Goal: Task Accomplishment & Management: Manage account settings

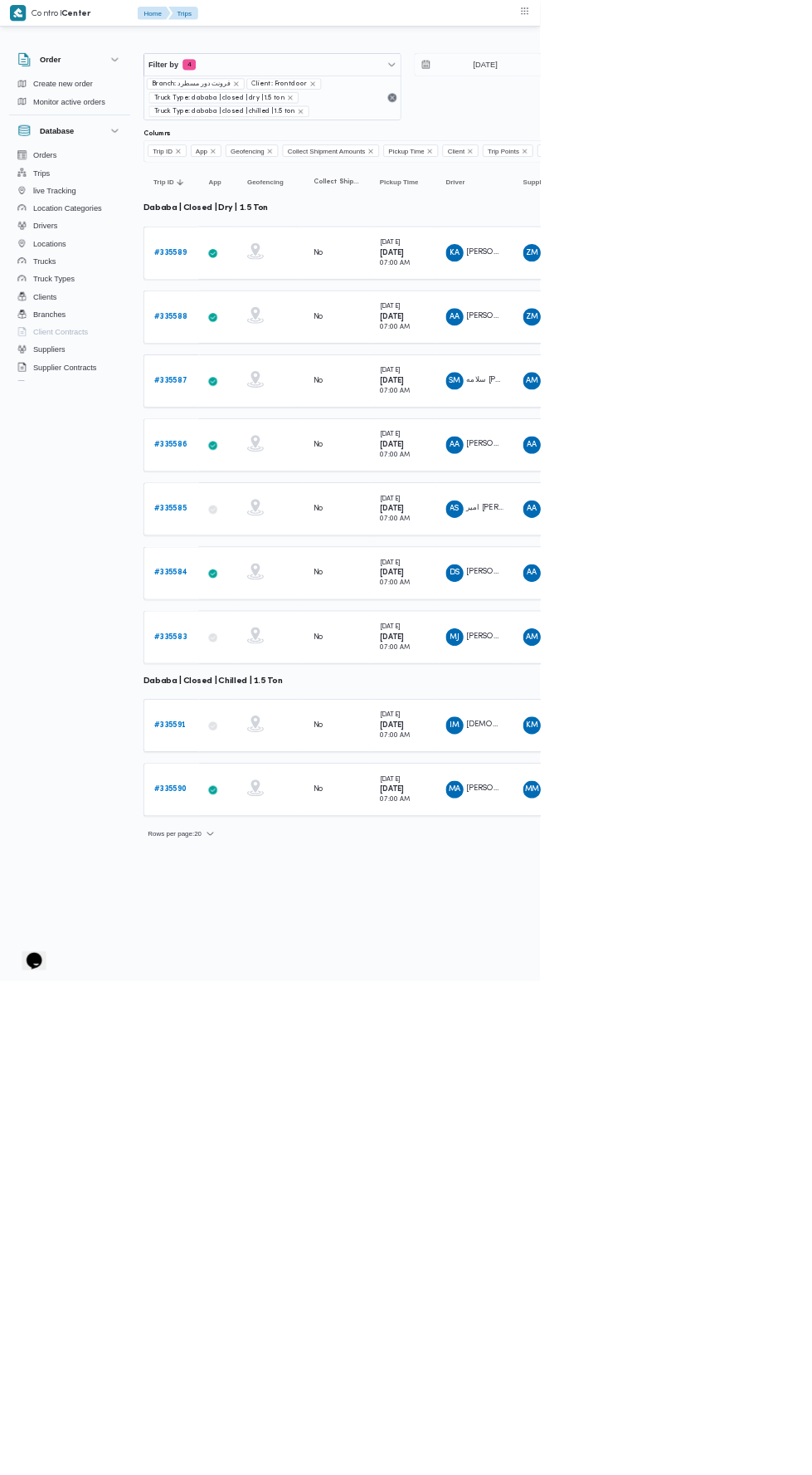
click at [259, 952] on b "# 335583" at bounding box center [256, 957] width 49 height 11
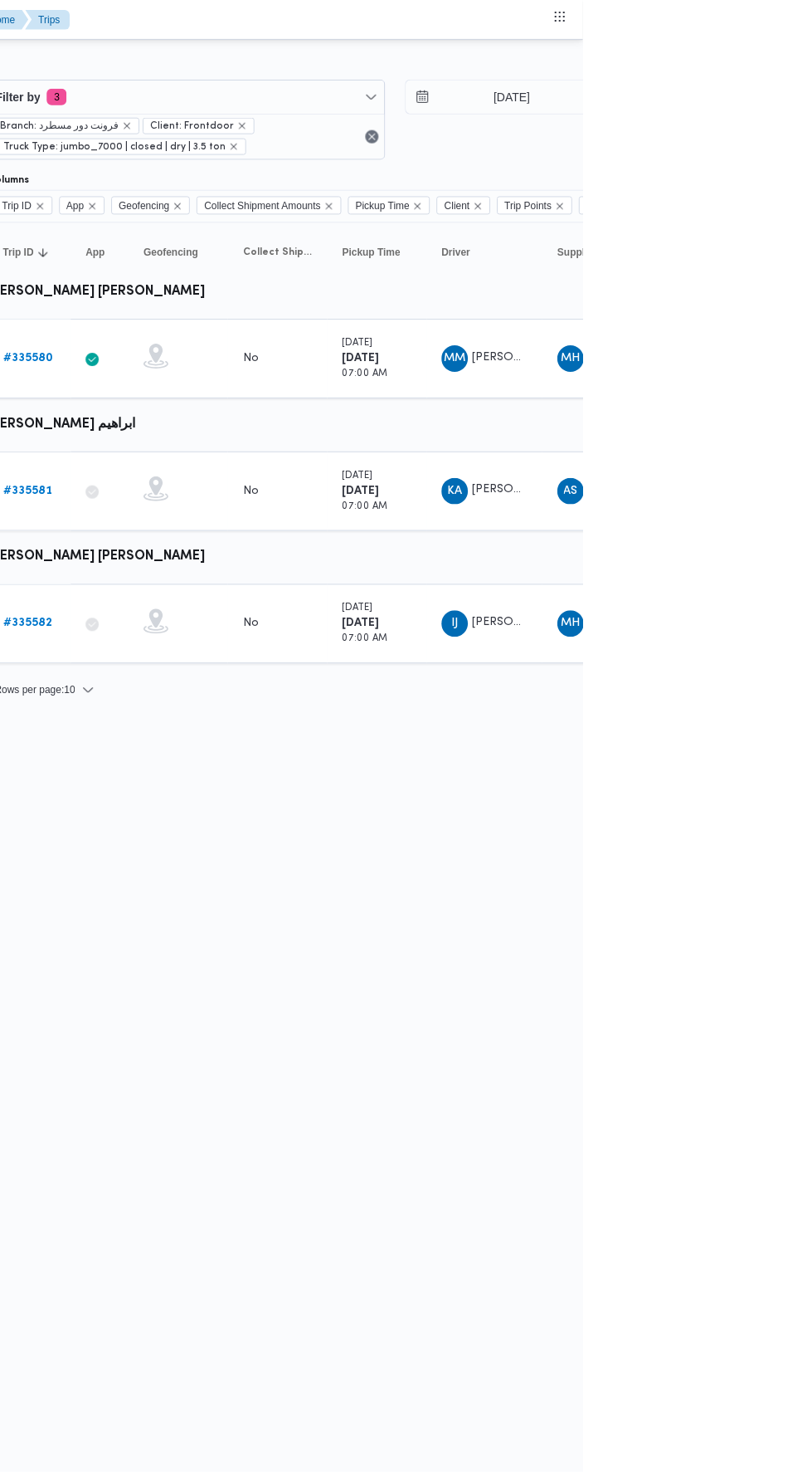
click at [305, 346] on td "App" at bounding box center [328, 359] width 58 height 79
click at [271, 350] on link "# 335580" at bounding box center [256, 359] width 50 height 20
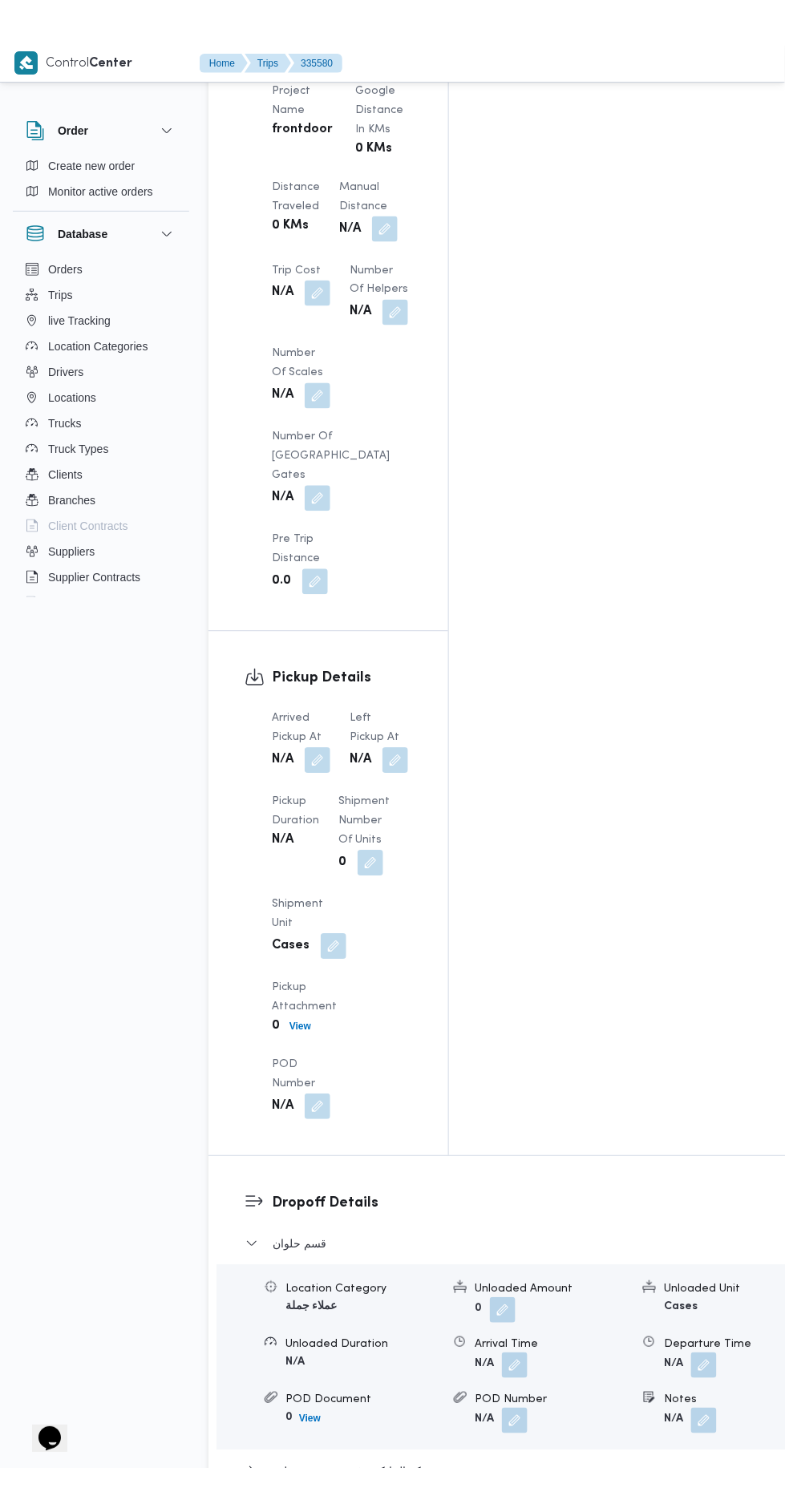
scroll to position [1561, 0]
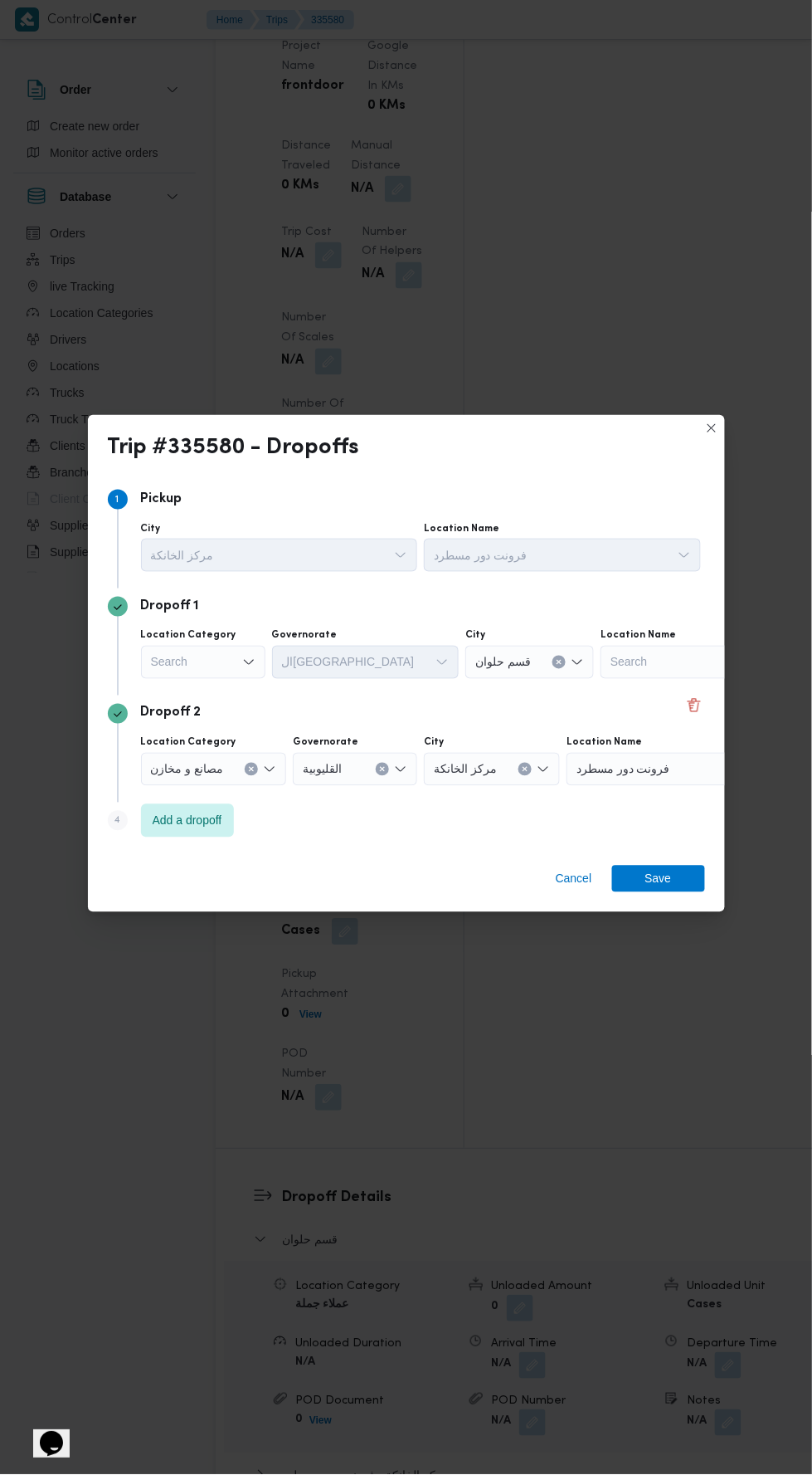
click at [217, 654] on div "Search" at bounding box center [203, 663] width 124 height 33
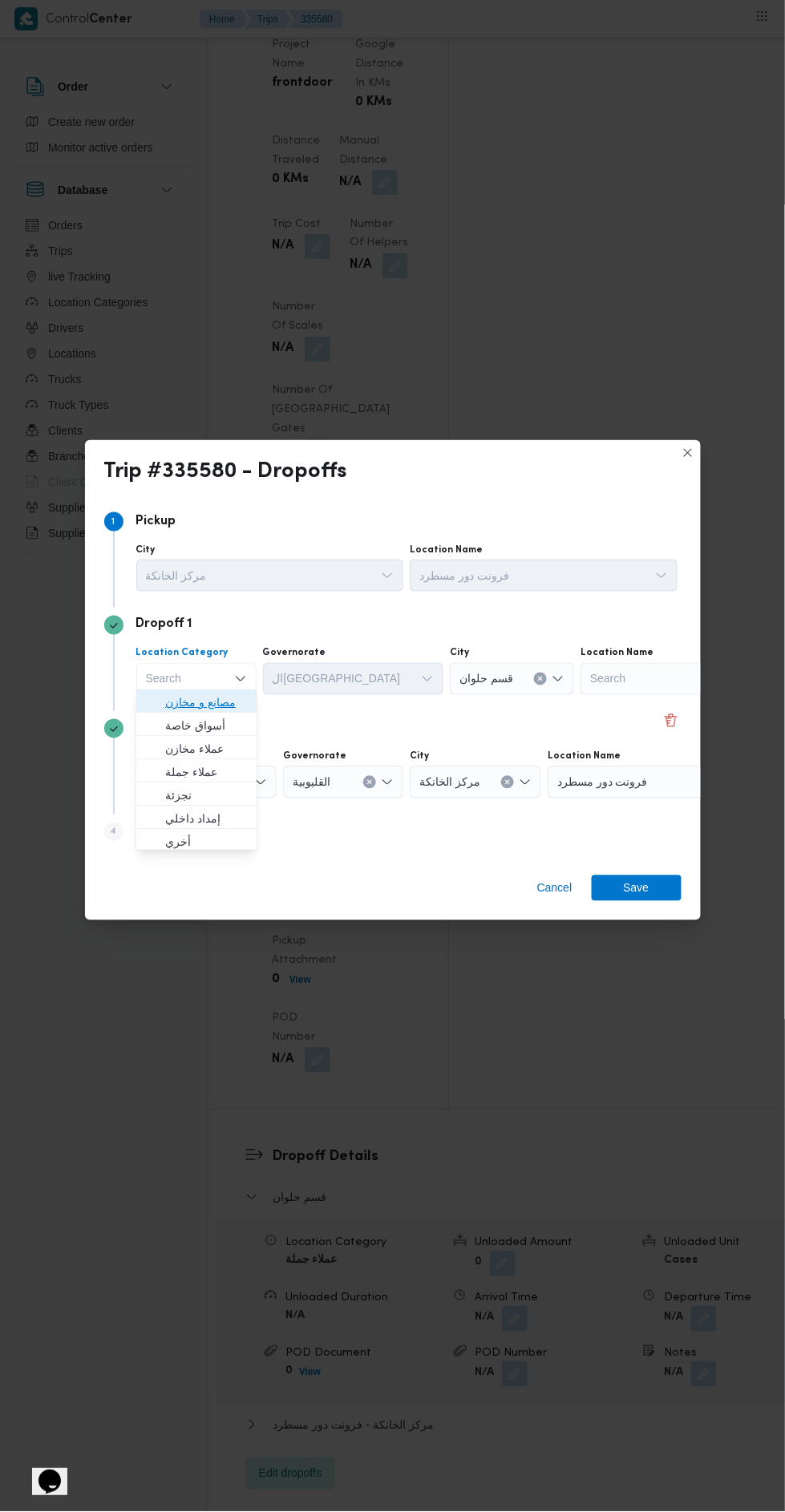
click at [158, 704] on icon "button" at bounding box center [152, 702] width 13 height 13
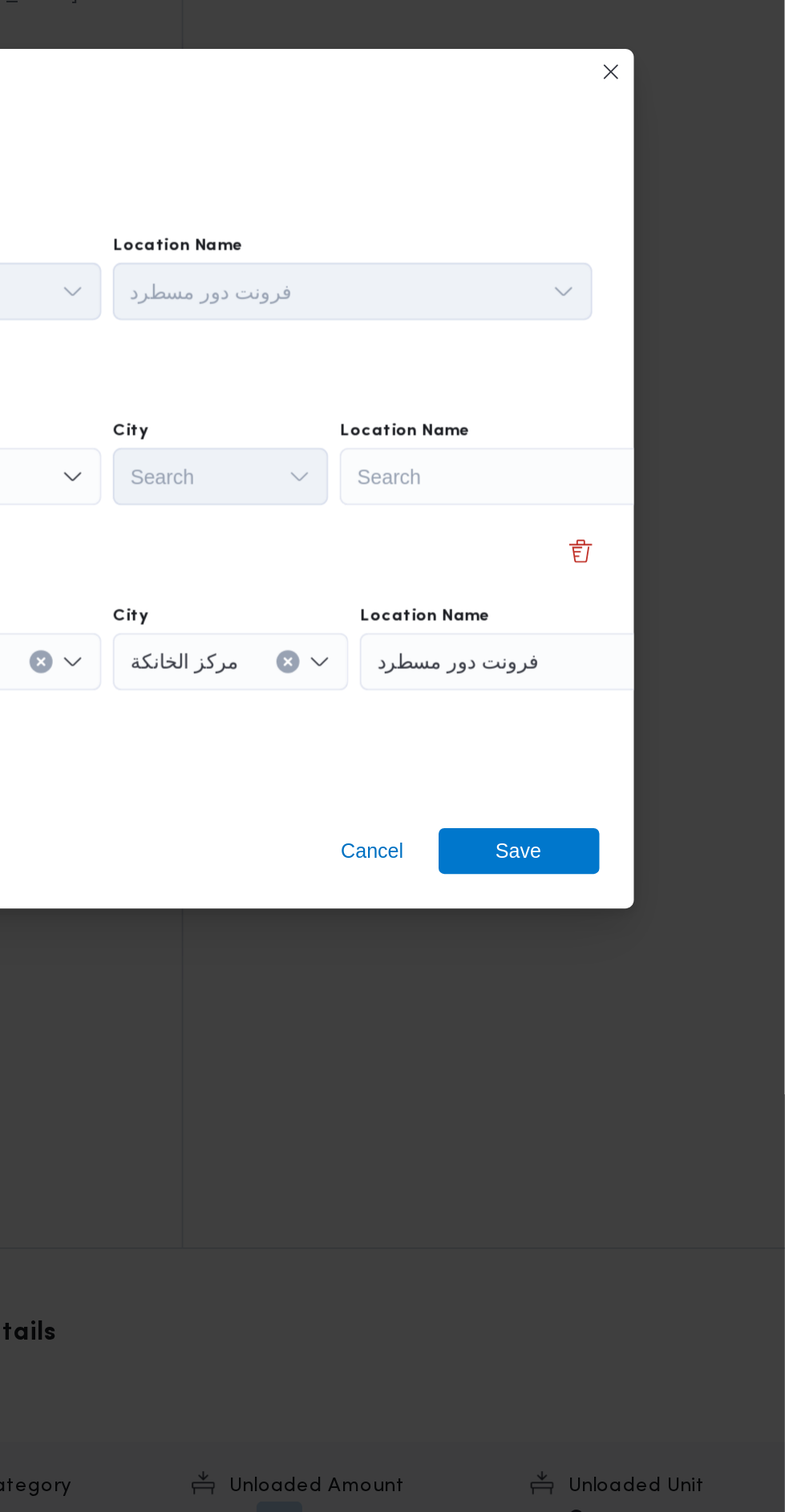
click at [612, 675] on div "Search" at bounding box center [636, 679] width 200 height 32
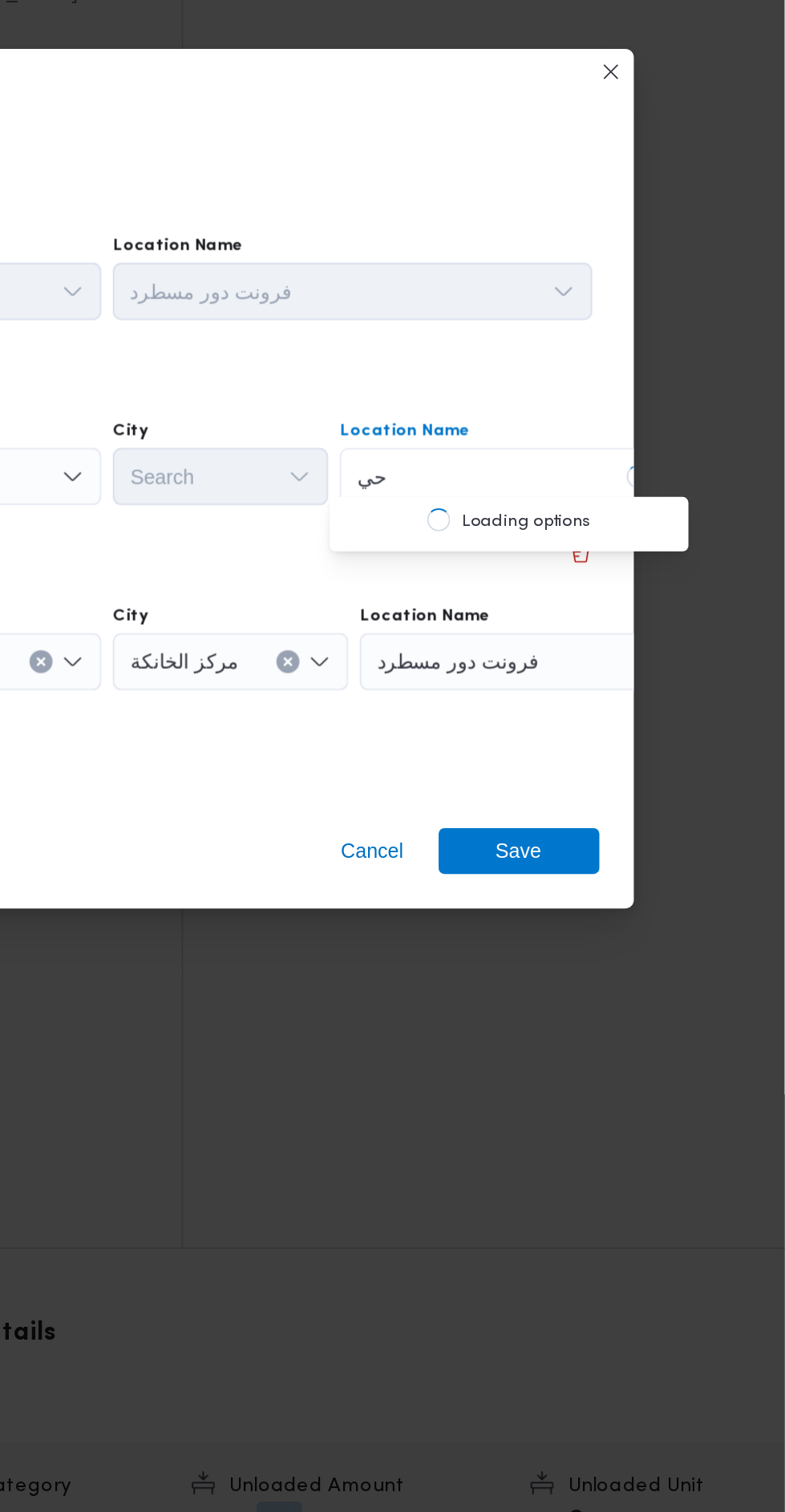
scroll to position [0, 0]
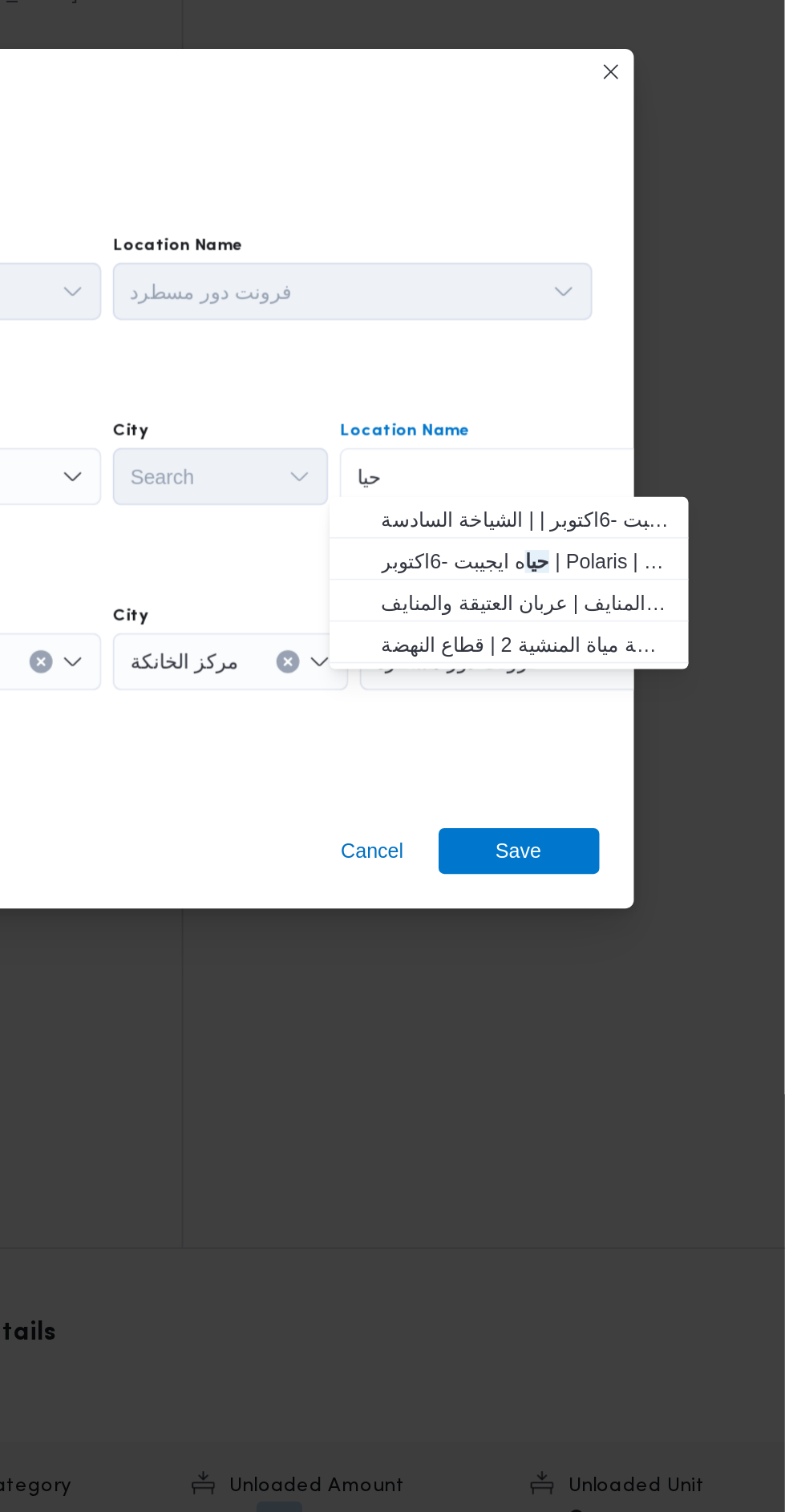
type input "حيا"
click at [607, 736] on span "حيا ه ايجيبت -السويس | عربان العتيقة والمنايف | عربان العتيقة والمنايف" at bounding box center [631, 749] width 187 height 26
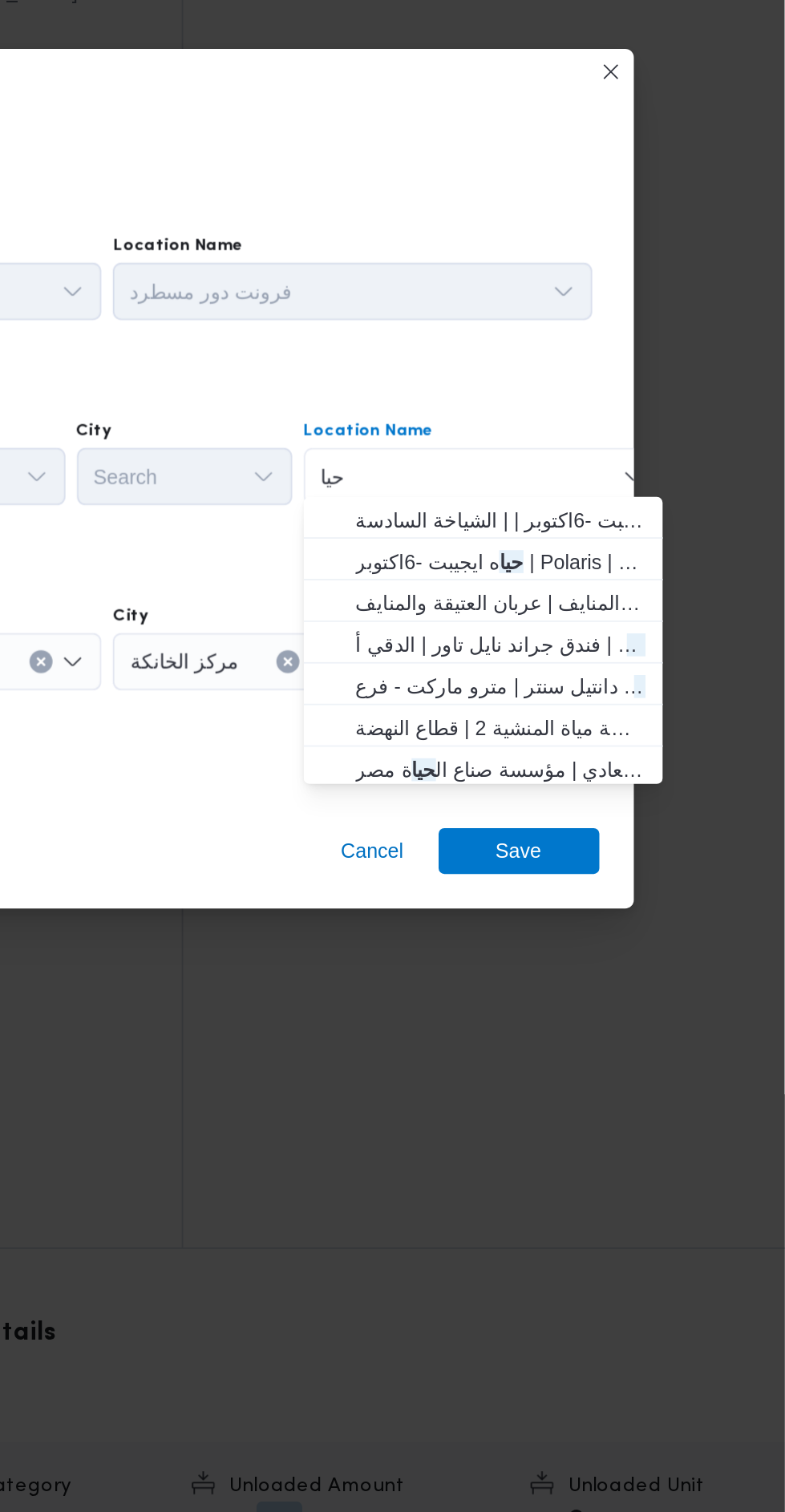
type input "حيا"
click at [586, 721] on span "حيا ه ايجيبت -6اكتوبر | Polaris | قسم أول [DATE]" at bounding box center [626, 726] width 162 height 20
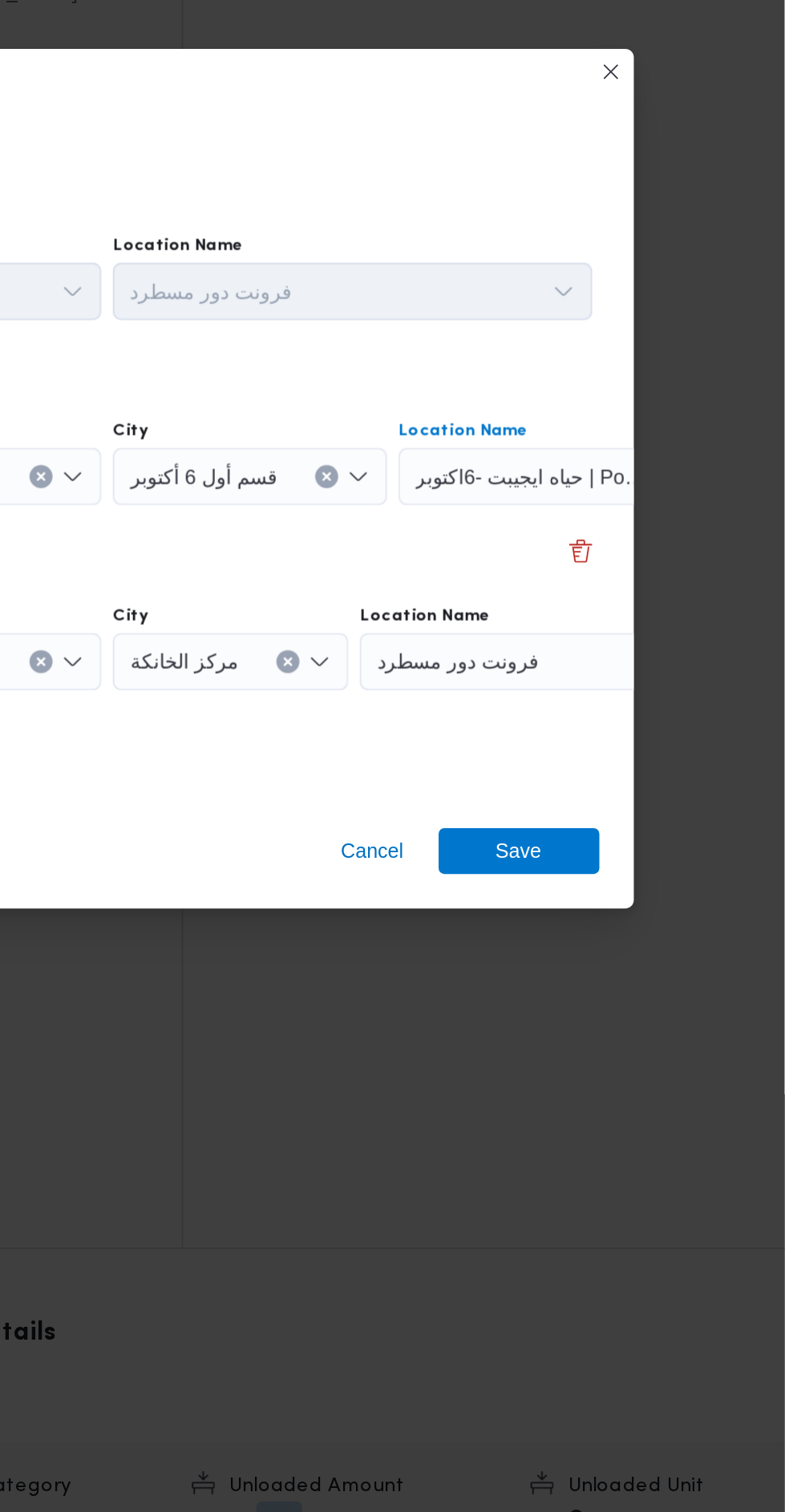
scroll to position [0, 55]
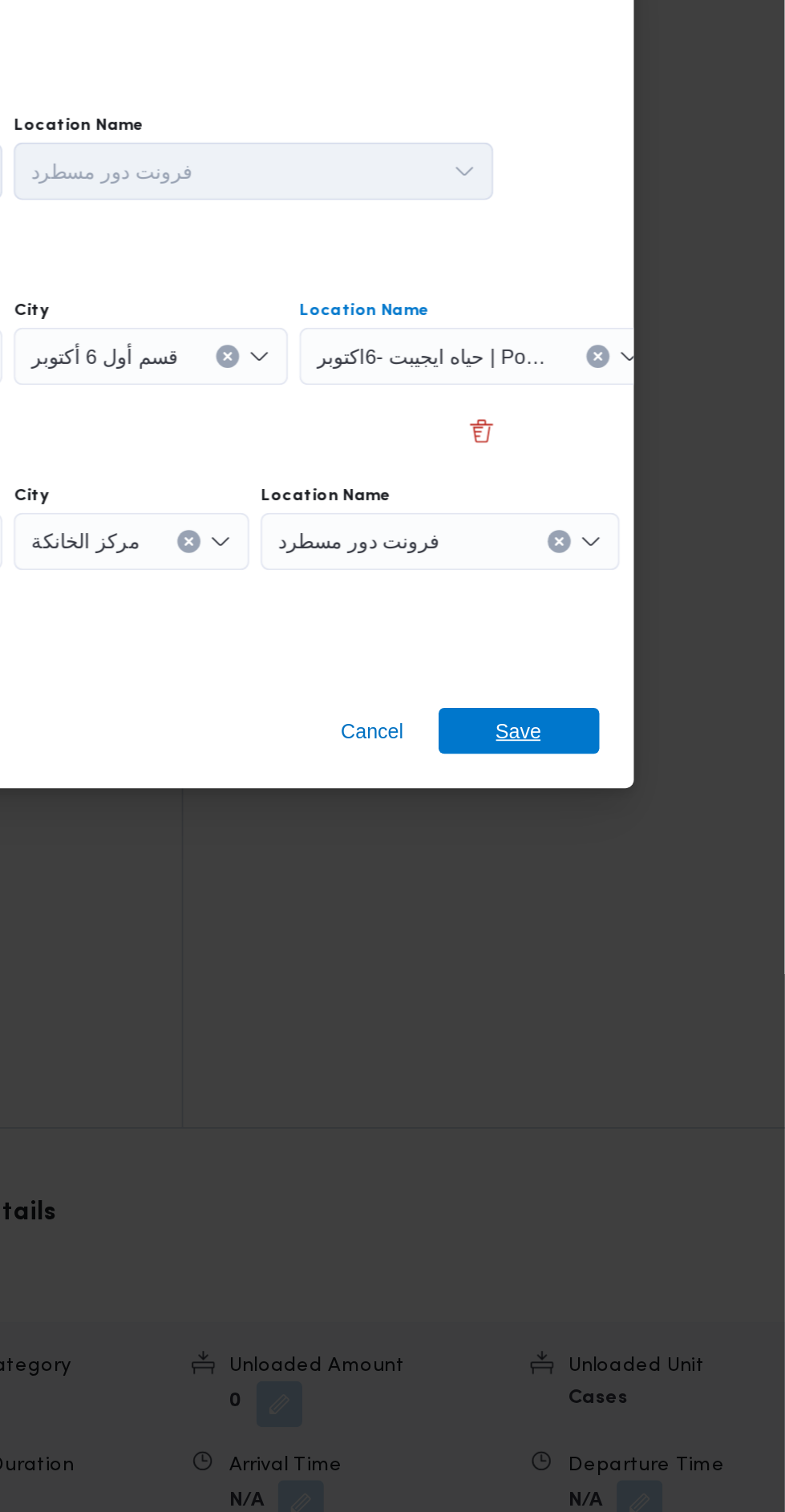
click at [621, 879] on span "Save" at bounding box center [636, 888] width 89 height 26
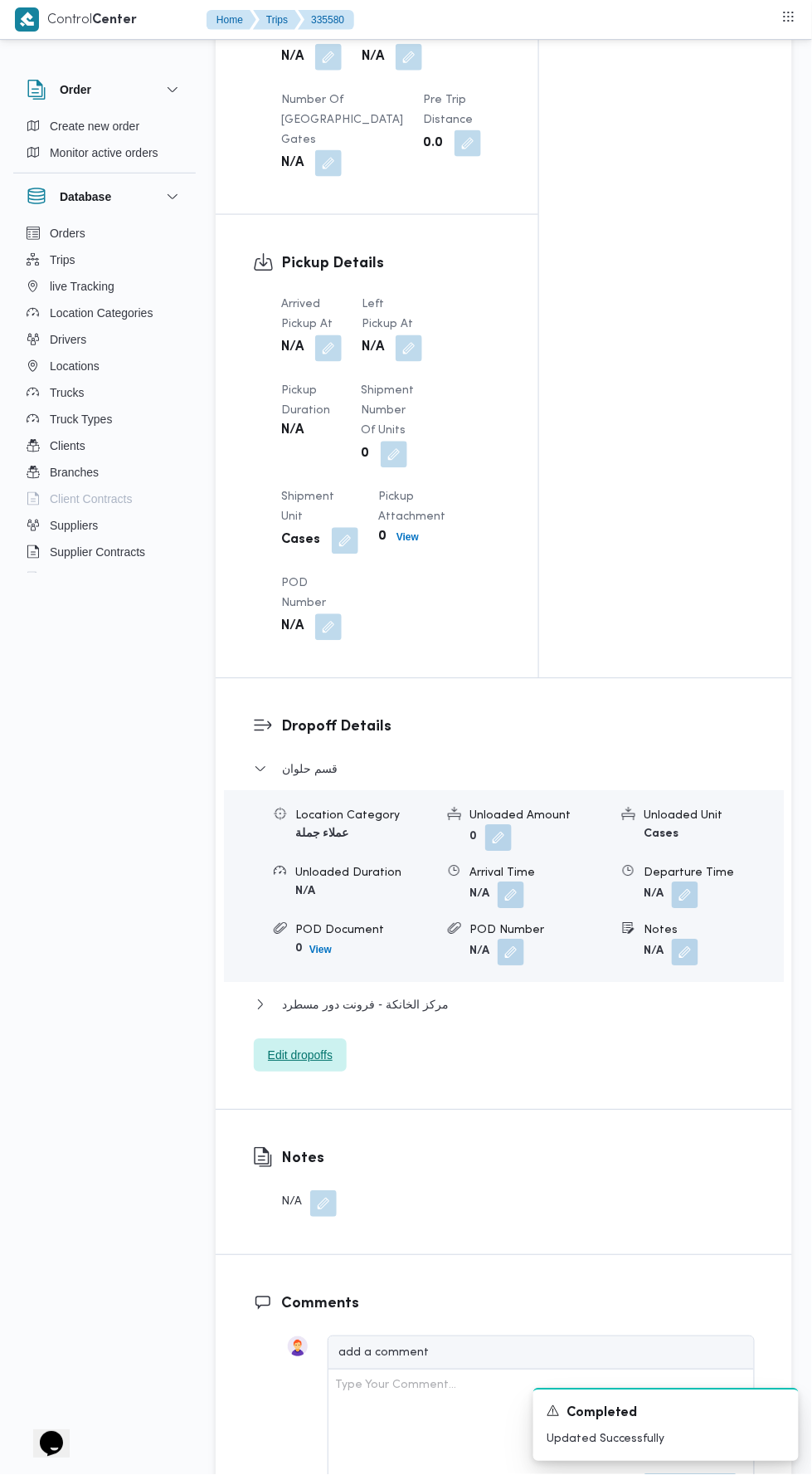
scroll to position [1636, 0]
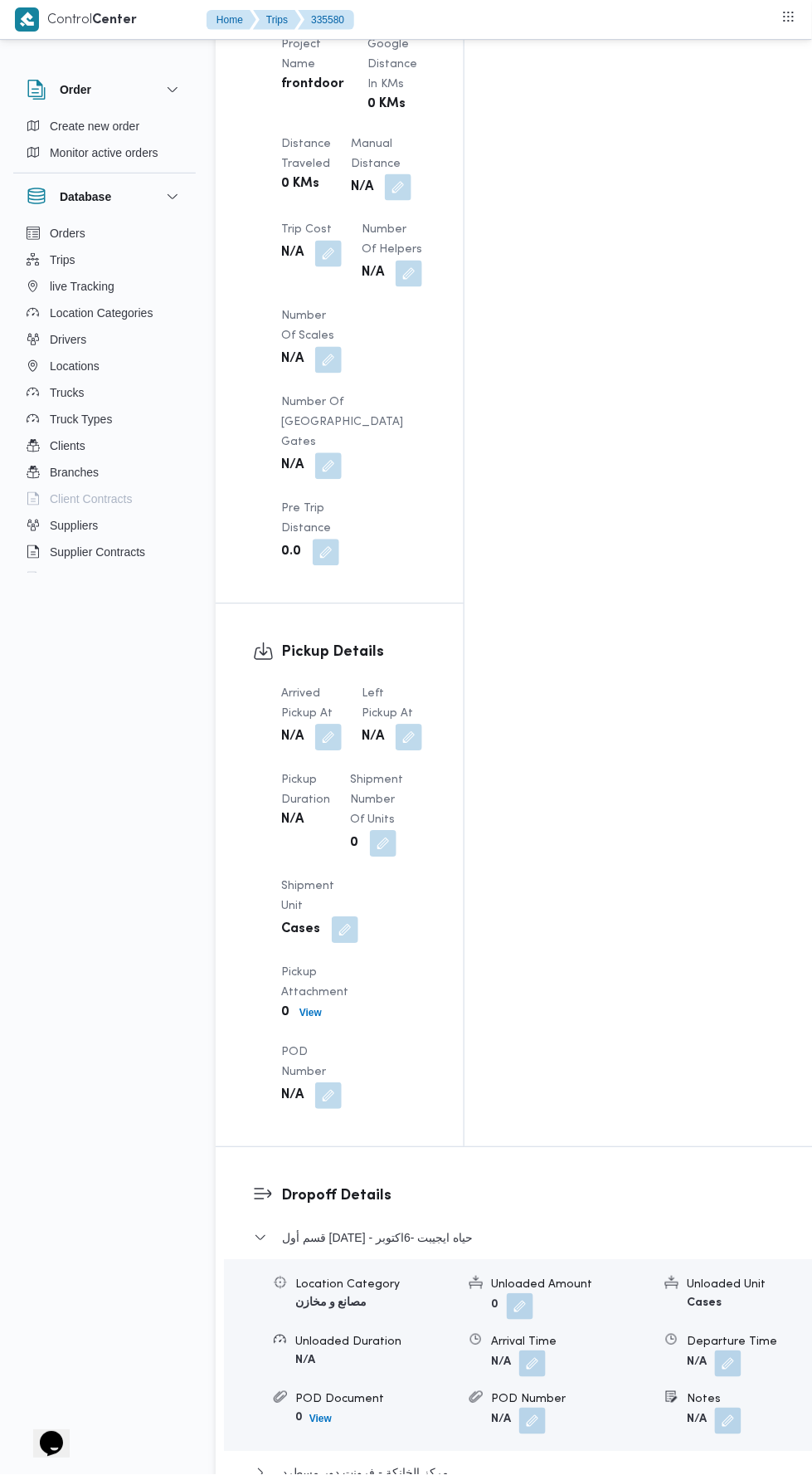
click at [321, 724] on button "button" at bounding box center [328, 738] width 26 height 26
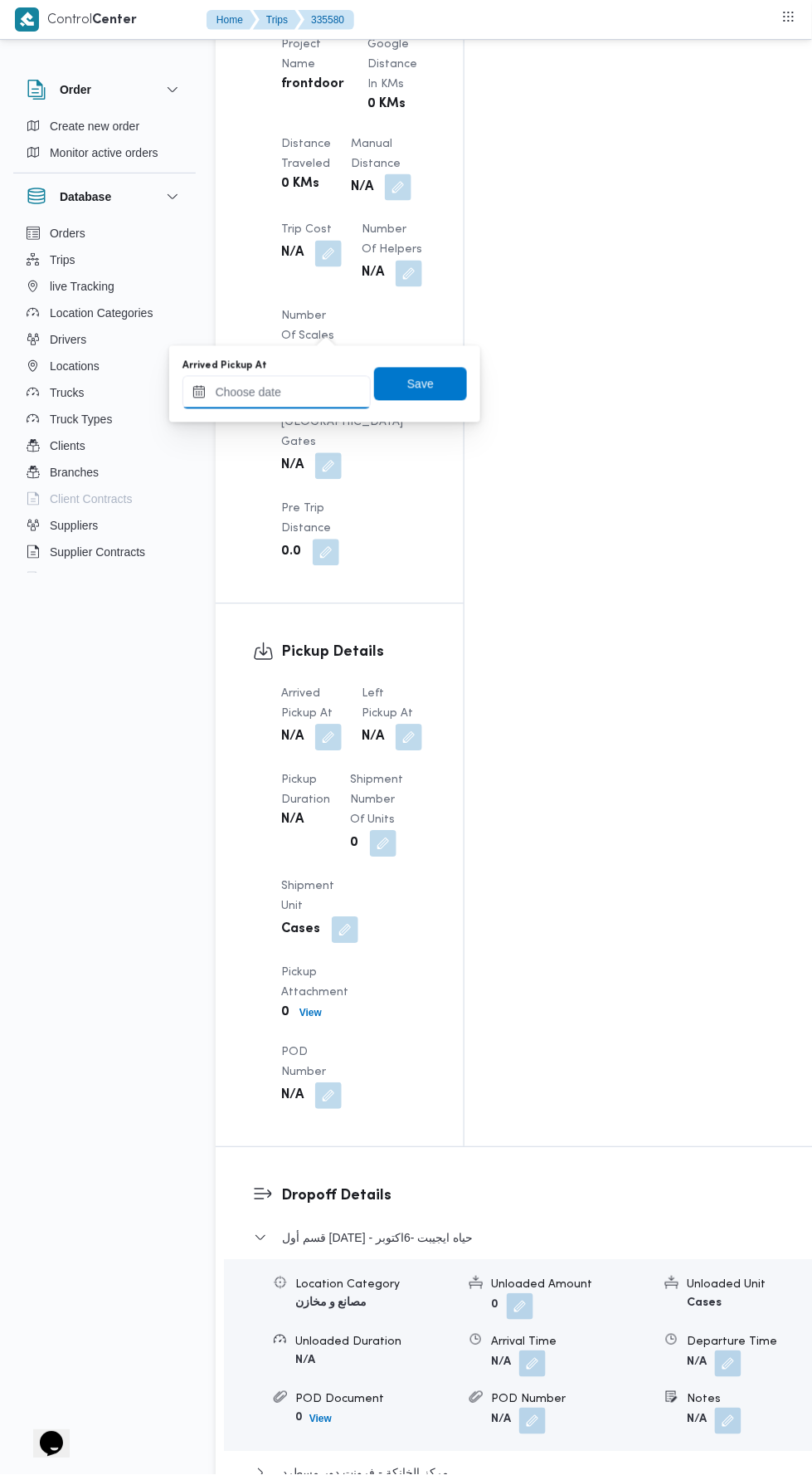
click at [282, 392] on input "Arrived Pickup At" at bounding box center [277, 393] width 188 height 33
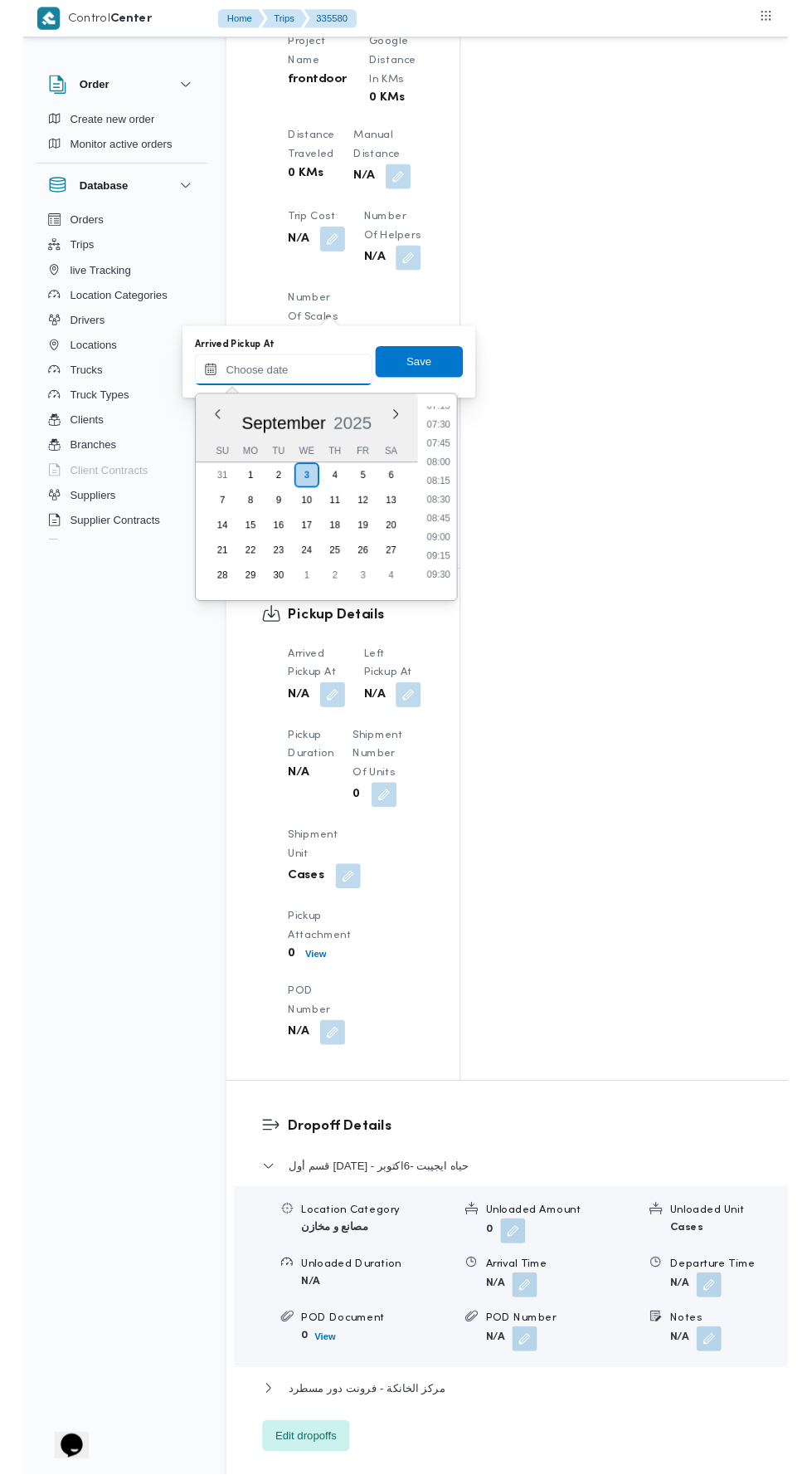
scroll to position [586, 0]
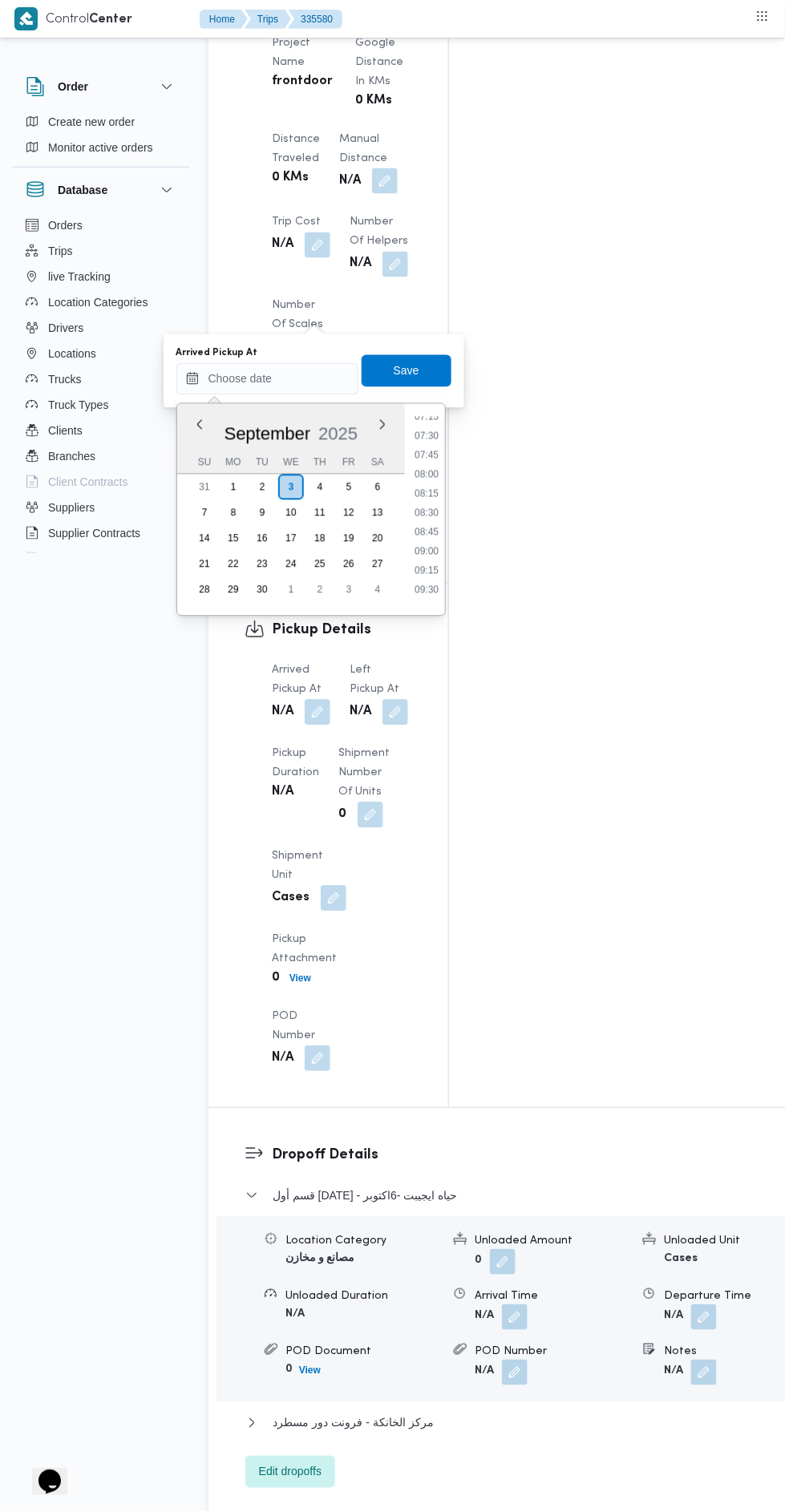
click at [421, 434] on li "07:30" at bounding box center [426, 436] width 37 height 16
type input "[DATE] 07:30"
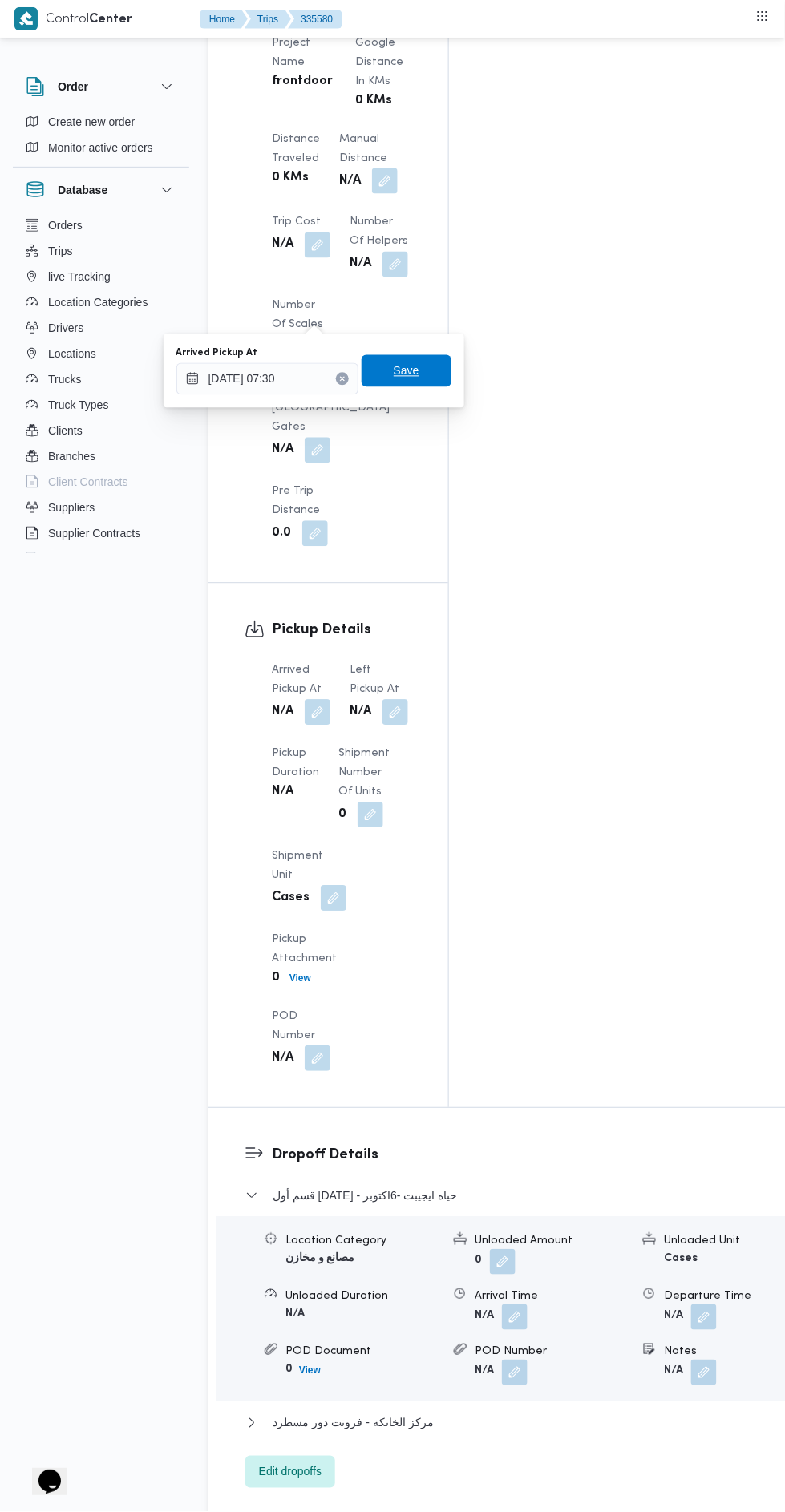
click at [407, 369] on span "Save" at bounding box center [406, 371] width 26 height 20
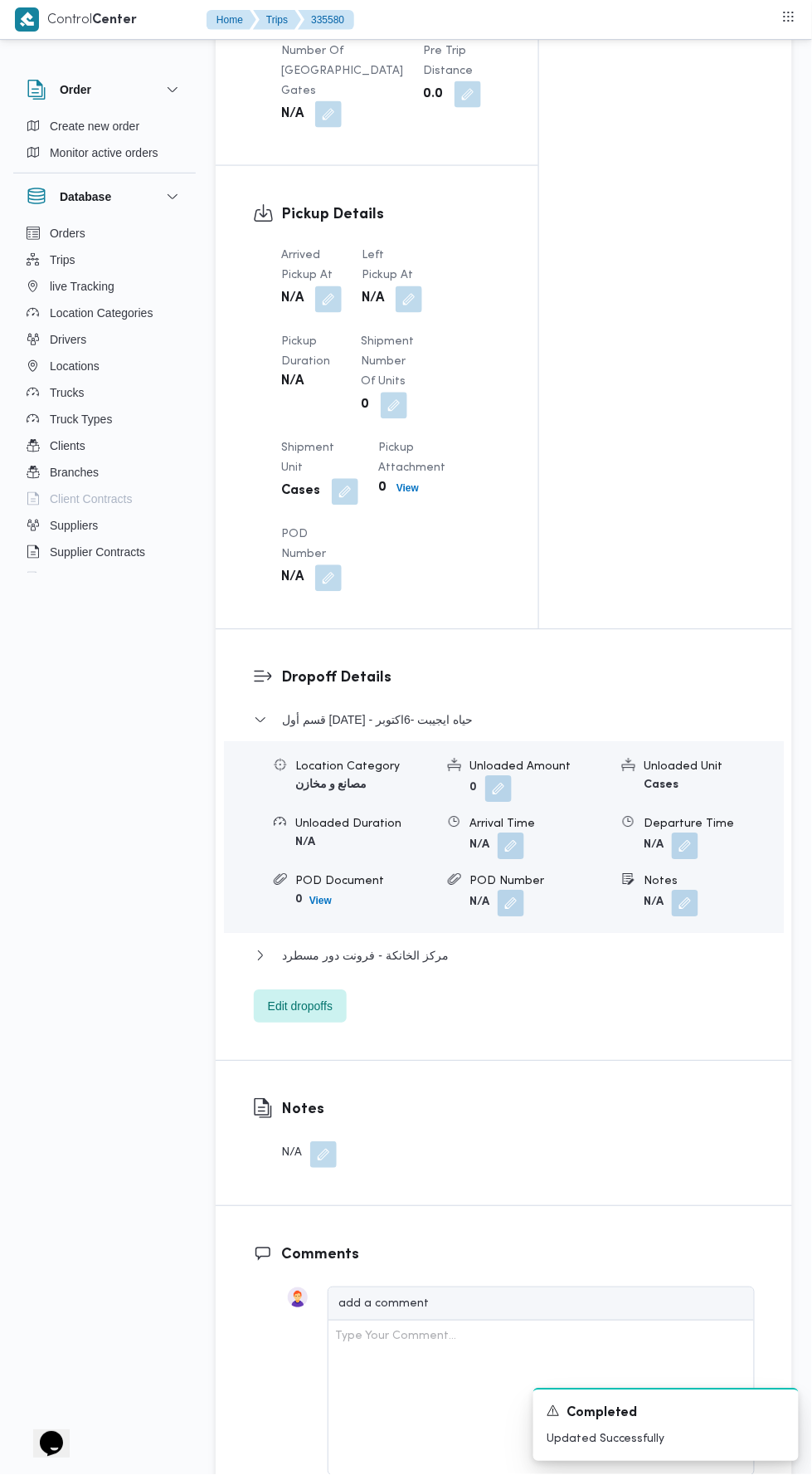
click at [402, 313] on span at bounding box center [405, 300] width 35 height 26
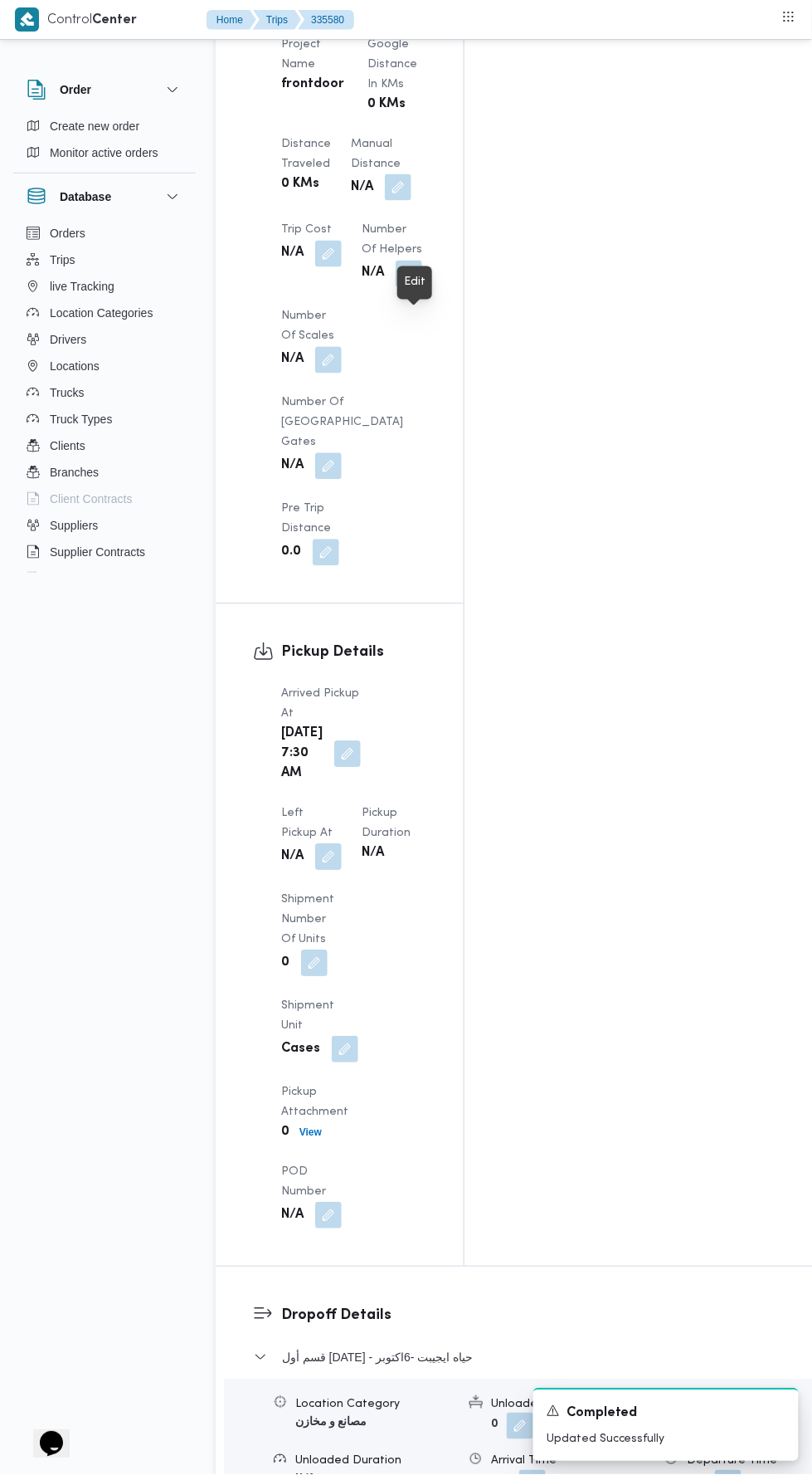
click at [342, 844] on button "button" at bounding box center [328, 857] width 26 height 26
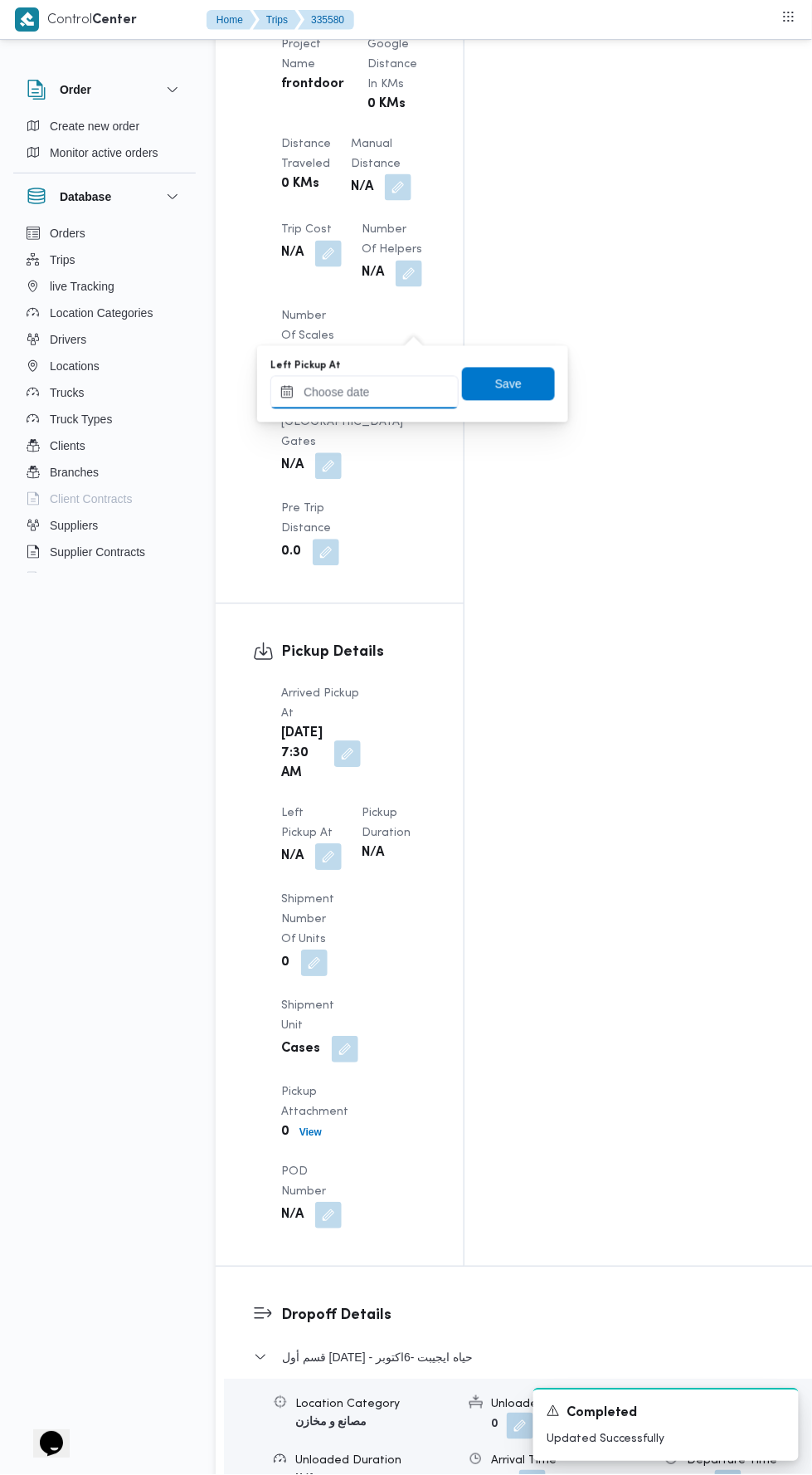
click at [373, 391] on input "Left Pickup At" at bounding box center [365, 393] width 188 height 33
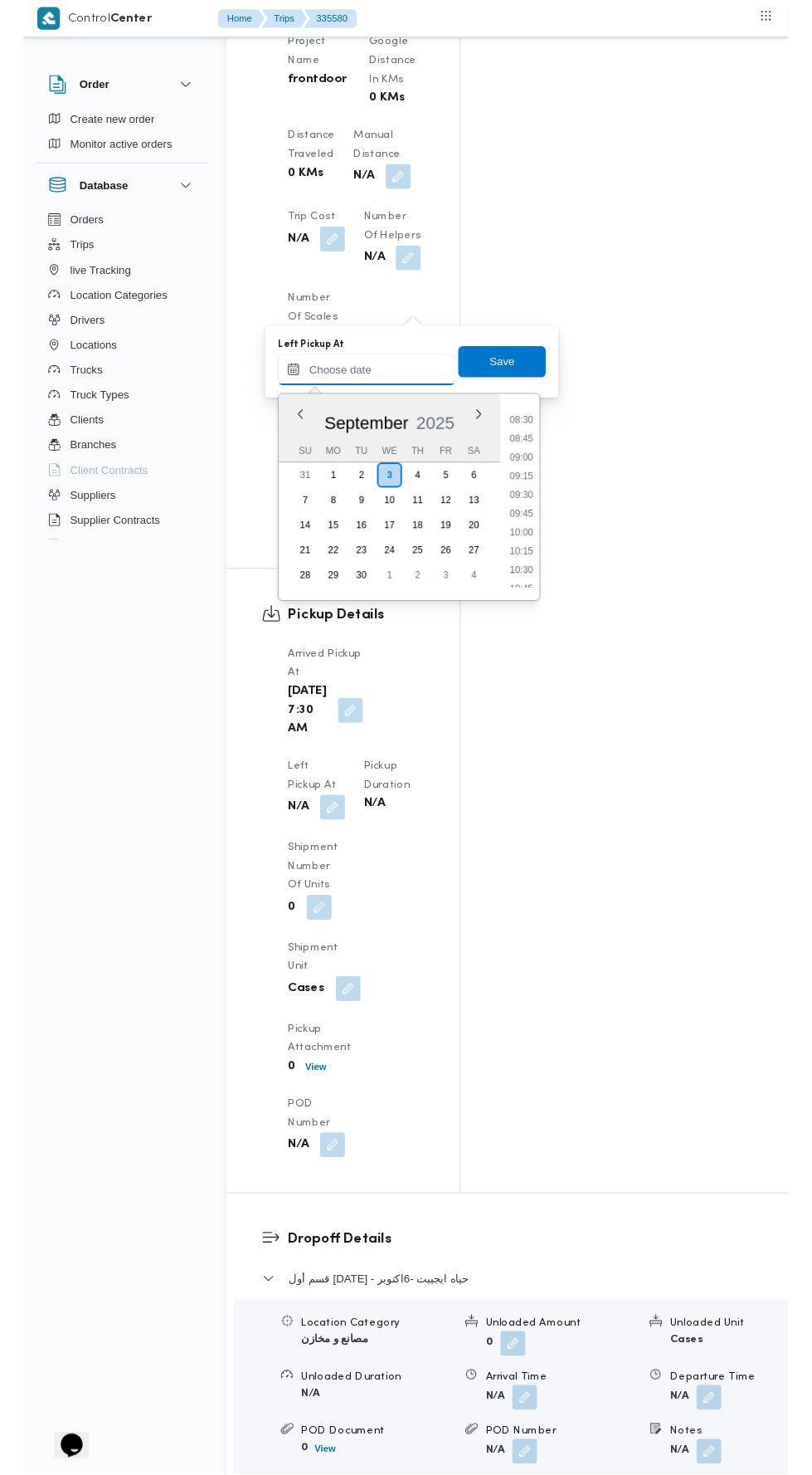
scroll to position [657, 0]
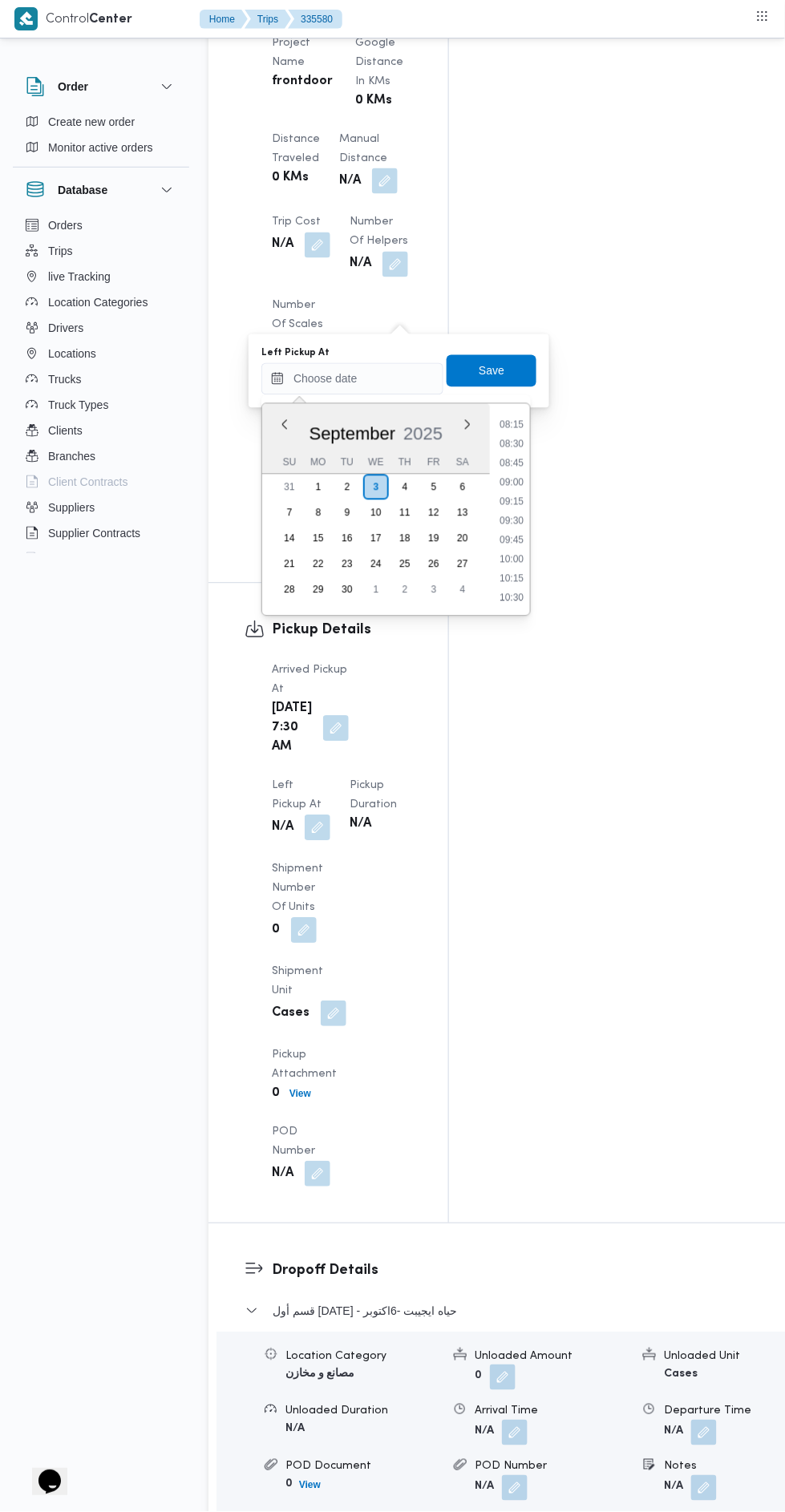
click at [507, 442] on li "08:30" at bounding box center [511, 444] width 37 height 16
type input "[DATE] 08:30"
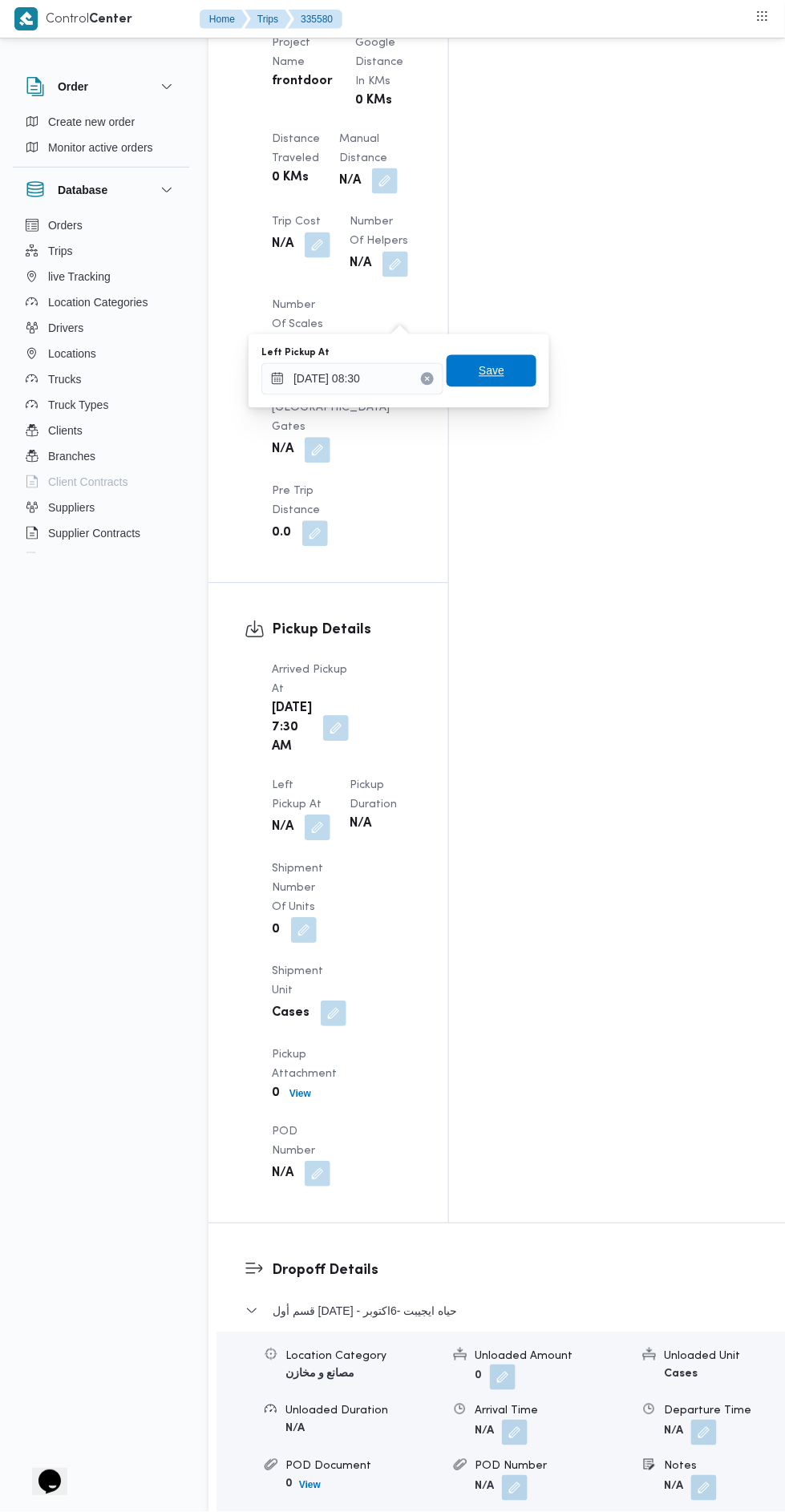
click at [500, 379] on span "Save" at bounding box center [491, 371] width 26 height 20
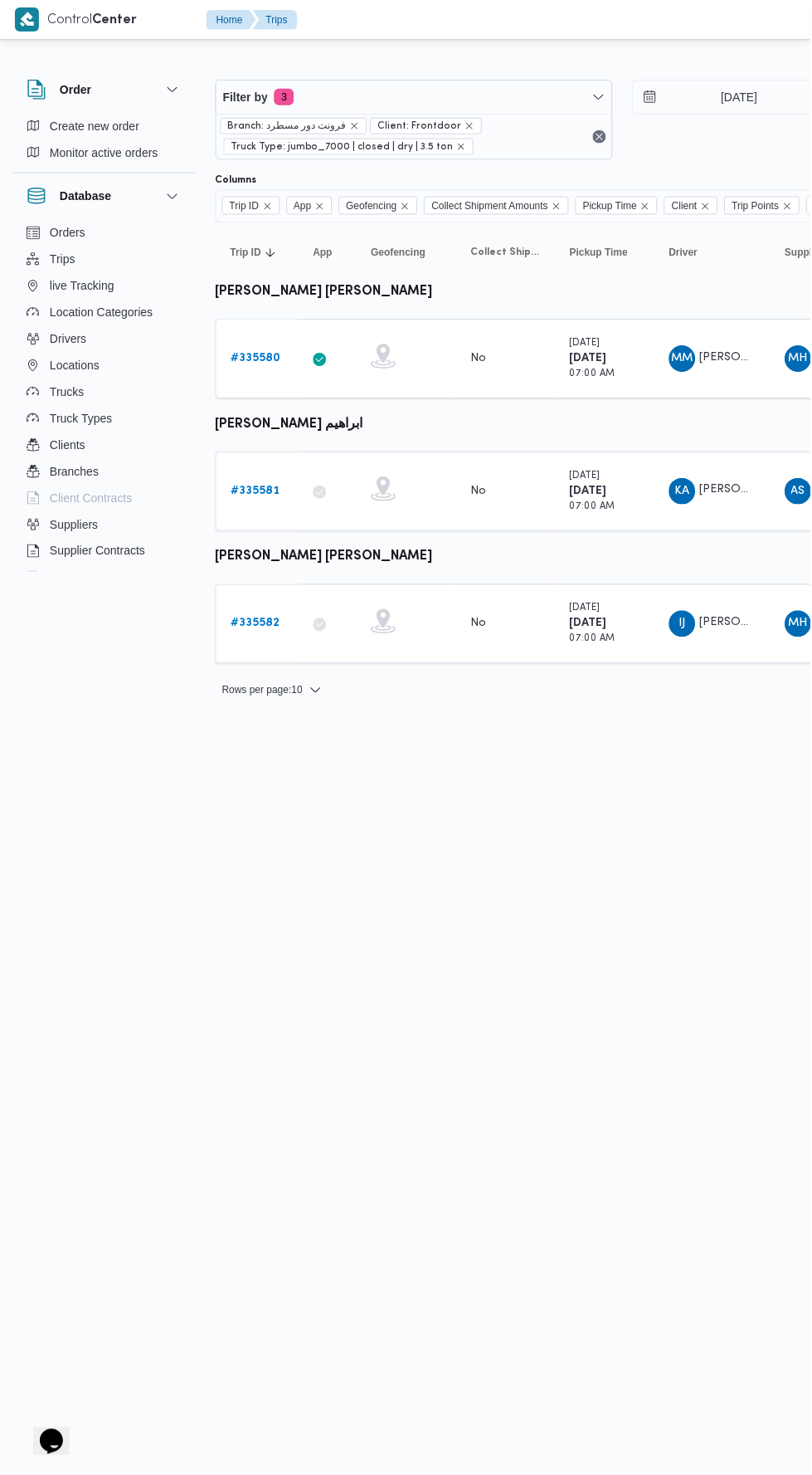
click at [236, 492] on b "# 335581" at bounding box center [256, 492] width 49 height 11
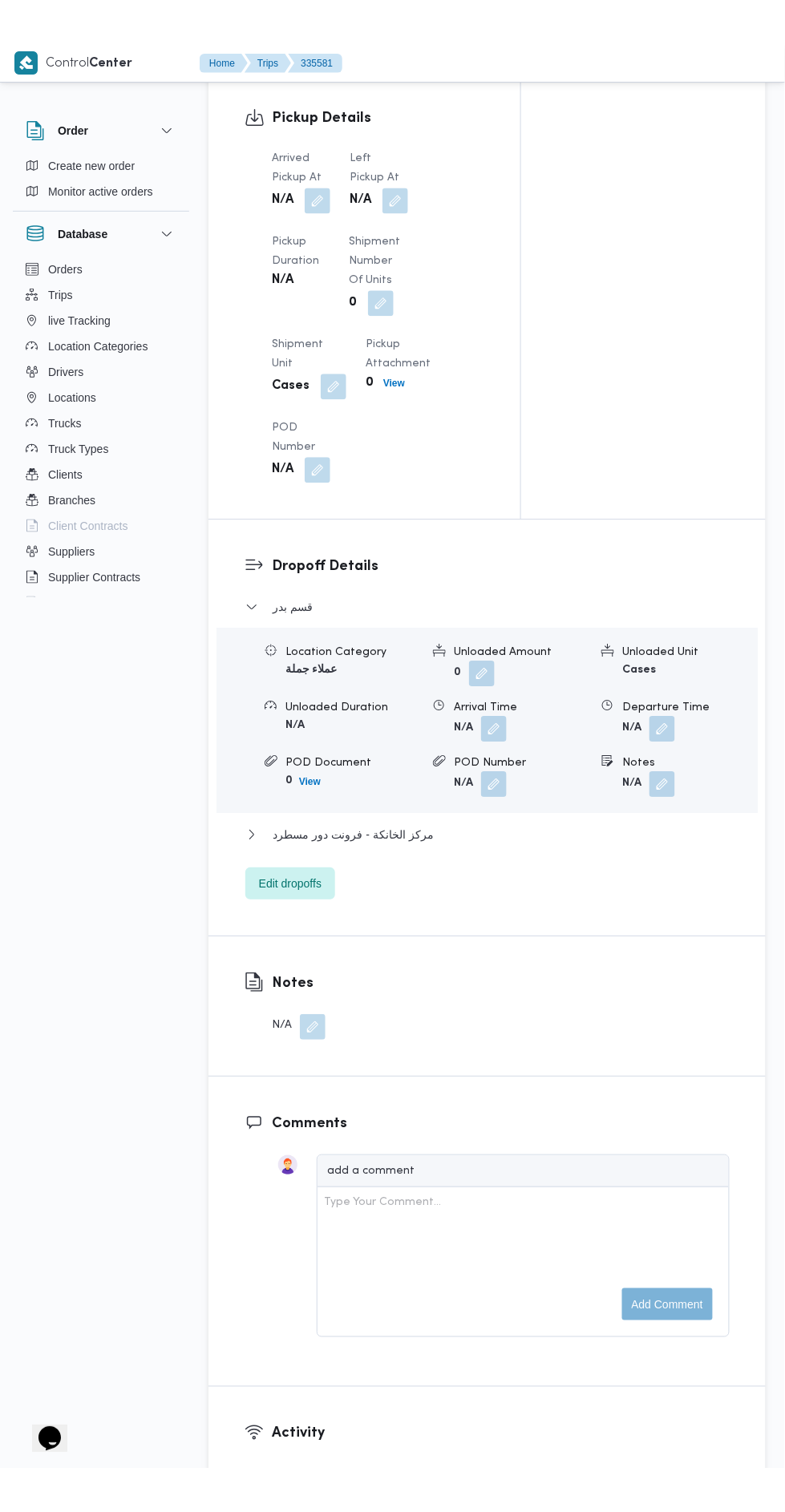
scroll to position [1729, 0]
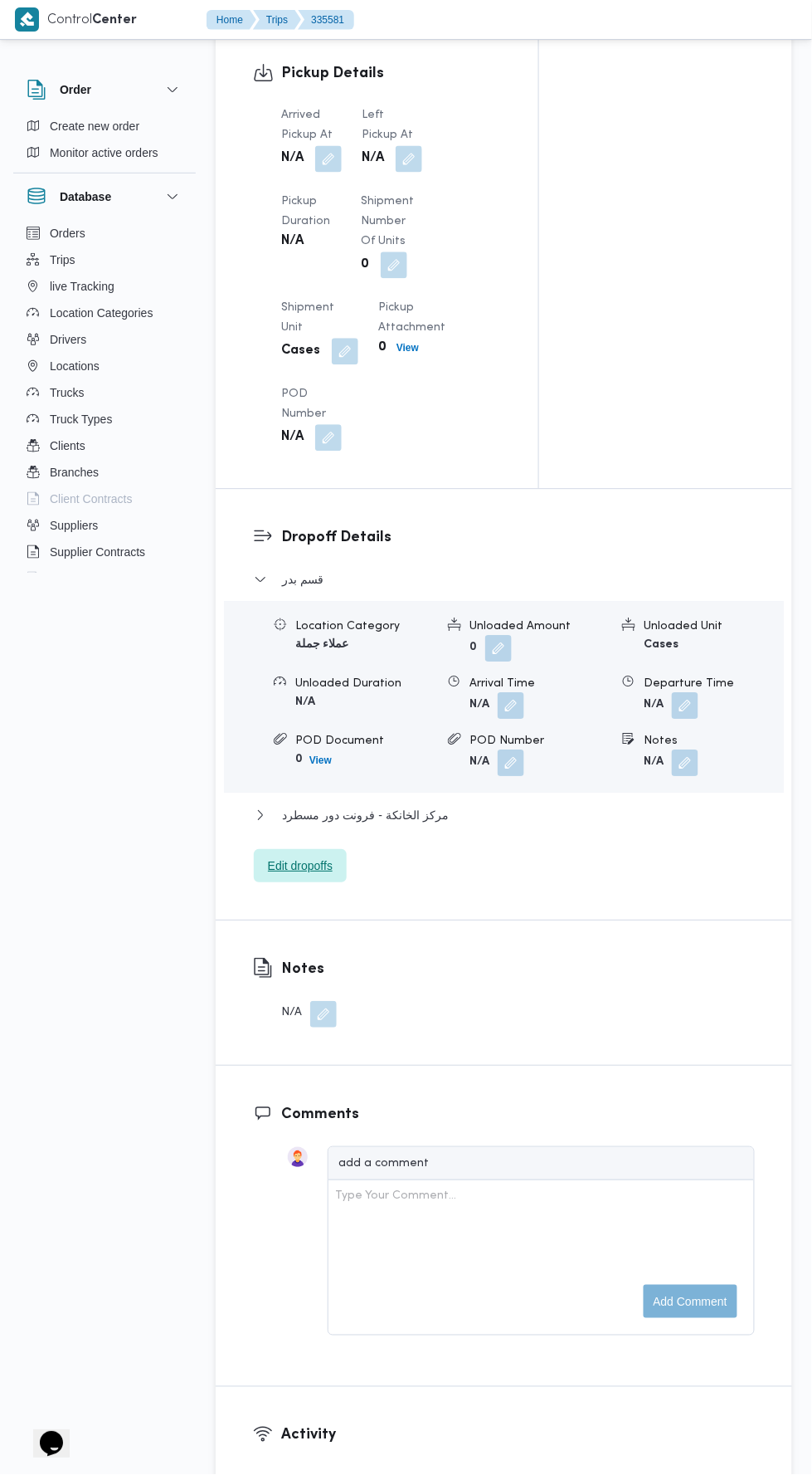
click at [281, 877] on span "Edit dropoffs" at bounding box center [299, 866] width 64 height 20
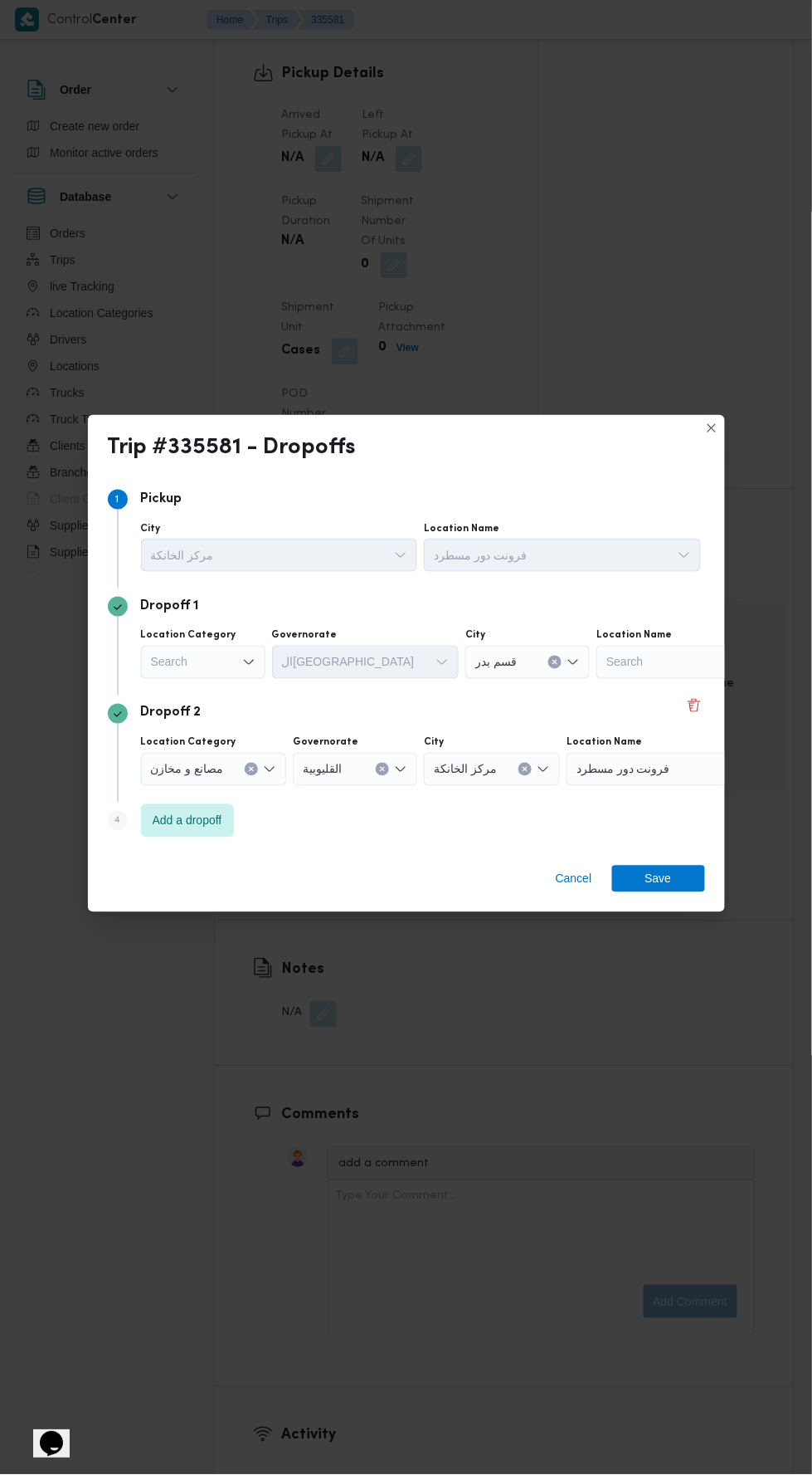
click at [207, 652] on div "Search" at bounding box center [203, 663] width 124 height 33
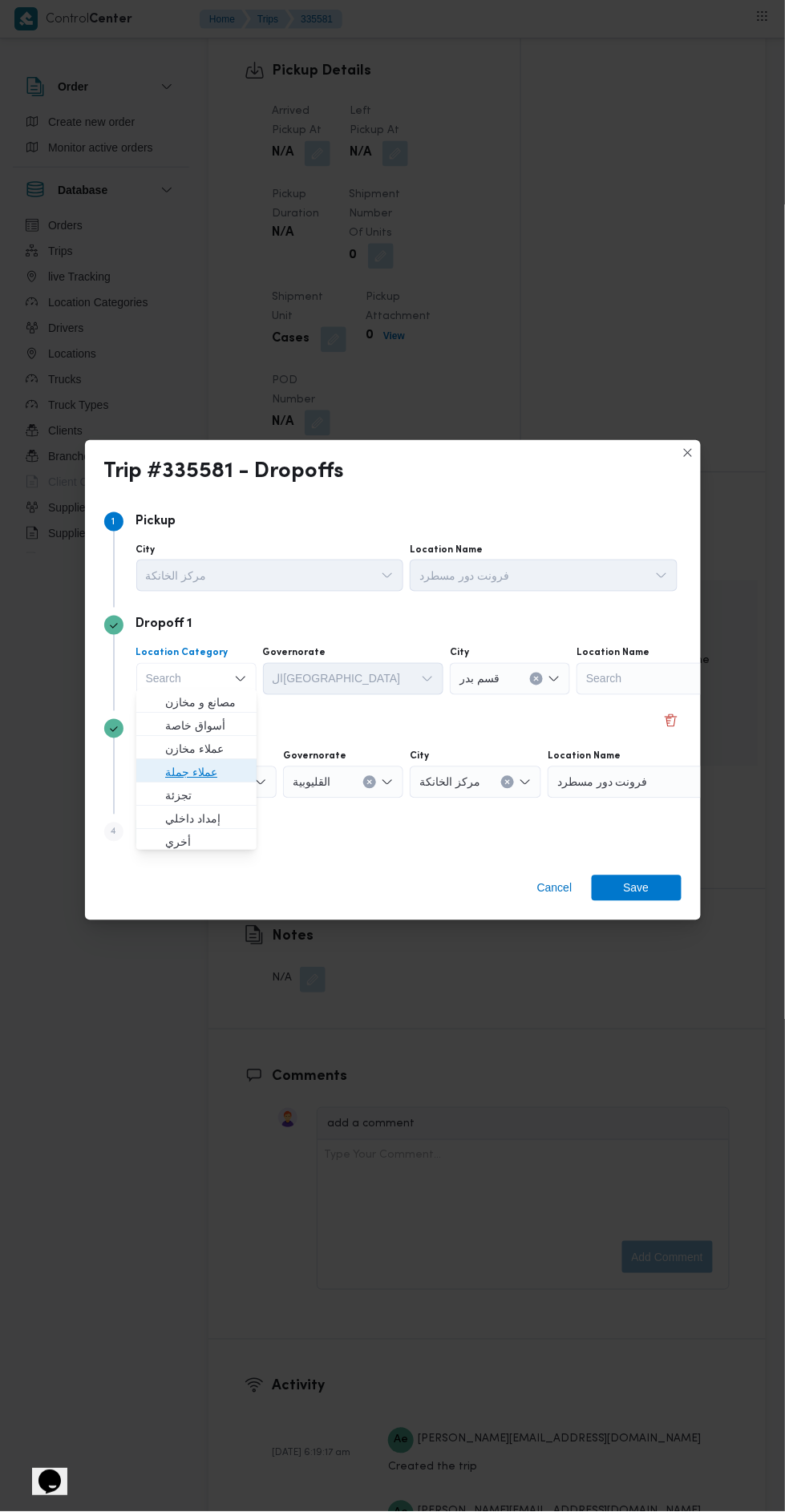
click at [168, 772] on span "عملاء جملة" at bounding box center [206, 773] width 82 height 20
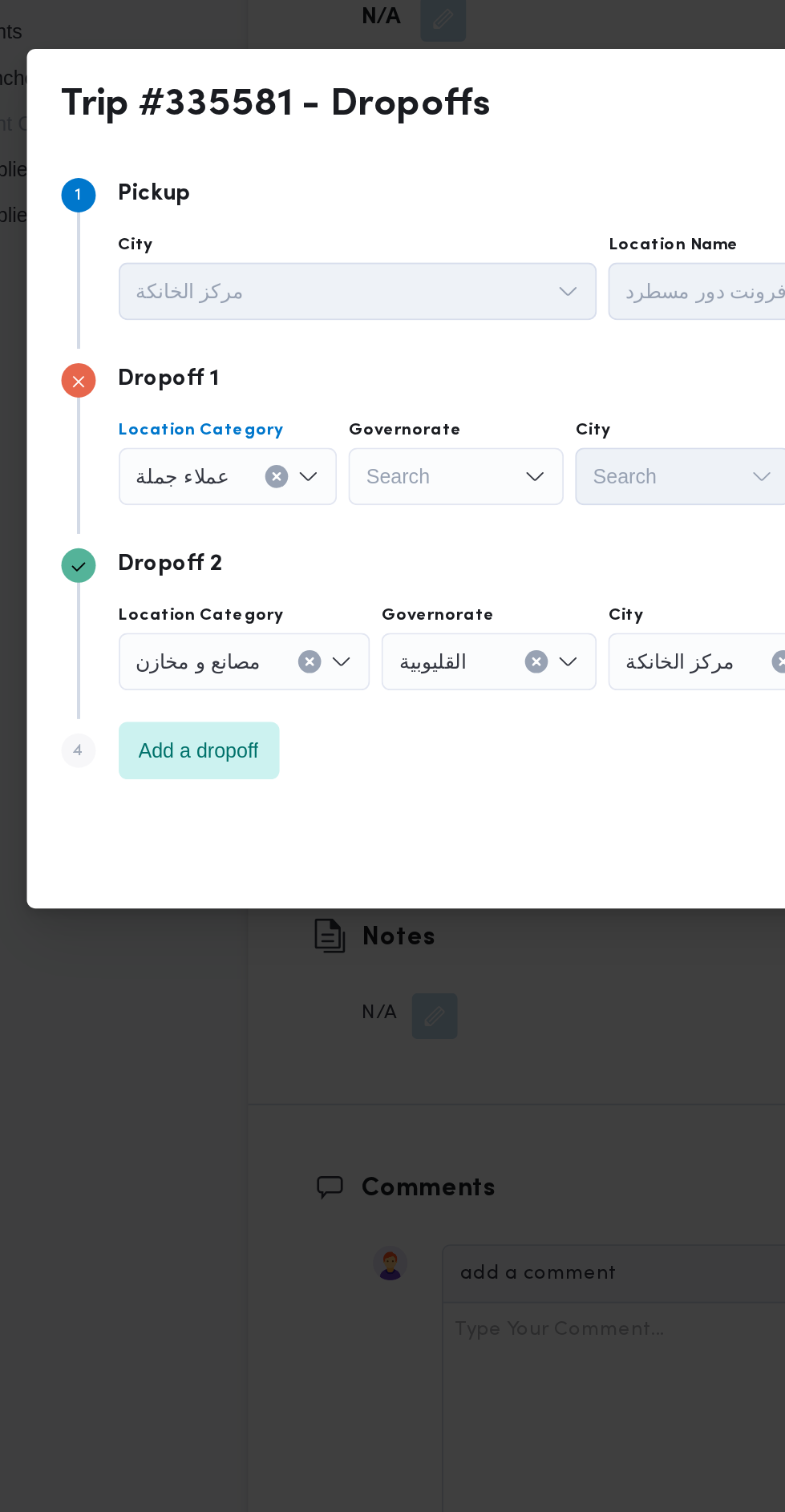
click at [238, 782] on button "Clear input" at bounding box center [243, 782] width 13 height 13
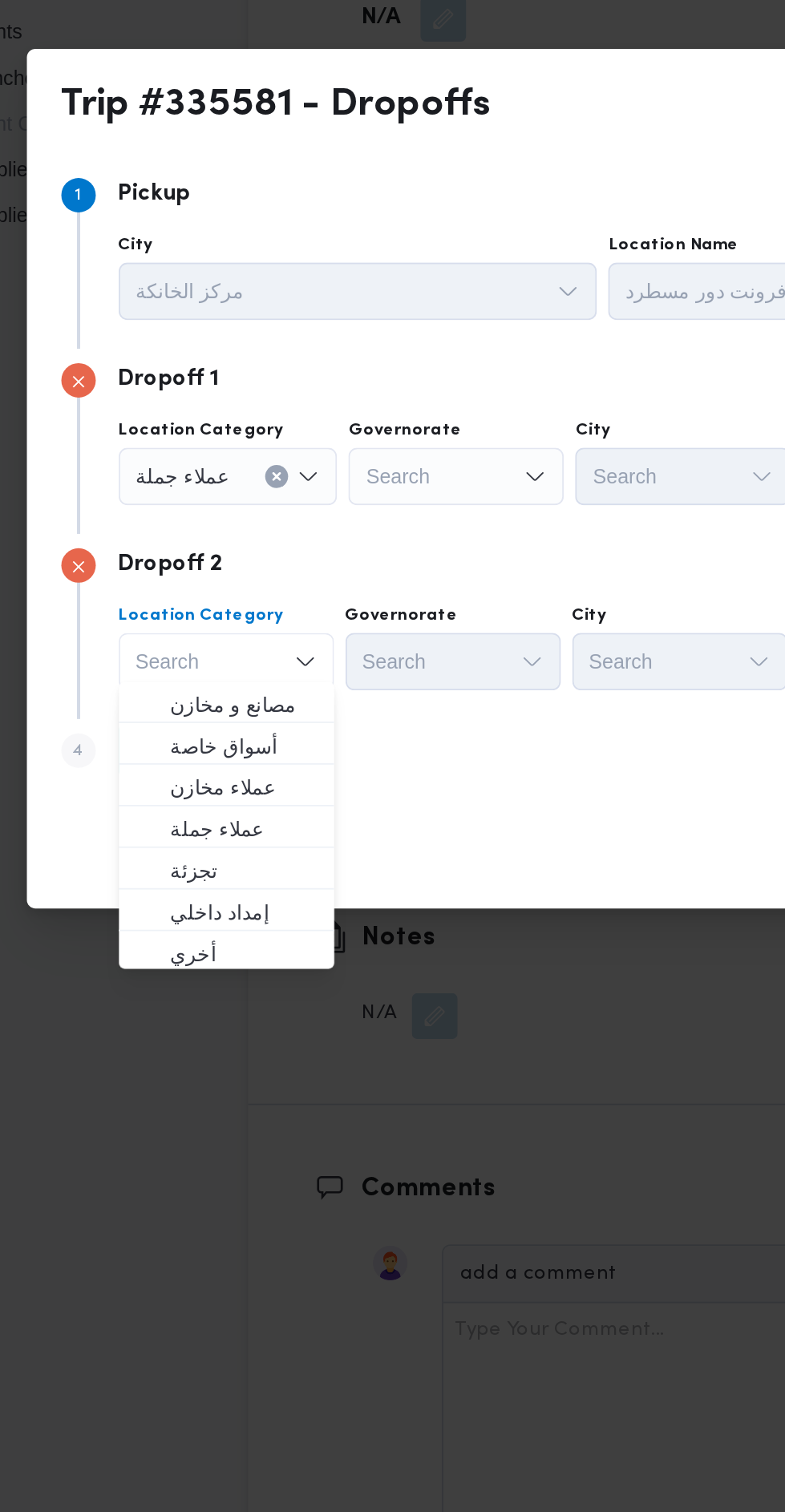
click at [318, 667] on div "Search" at bounding box center [324, 679] width 120 height 32
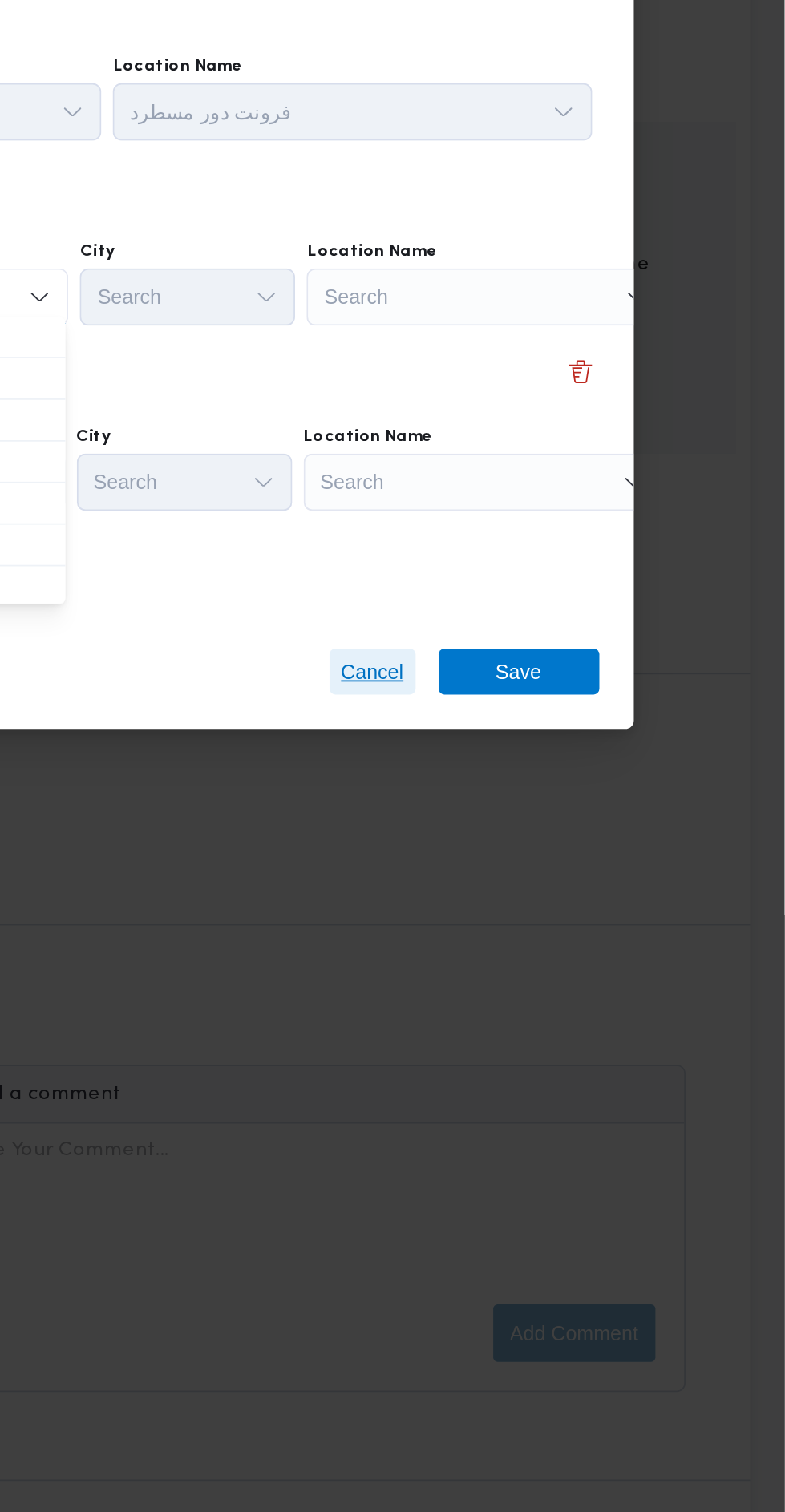
click at [558, 879] on span "Cancel" at bounding box center [554, 888] width 35 height 20
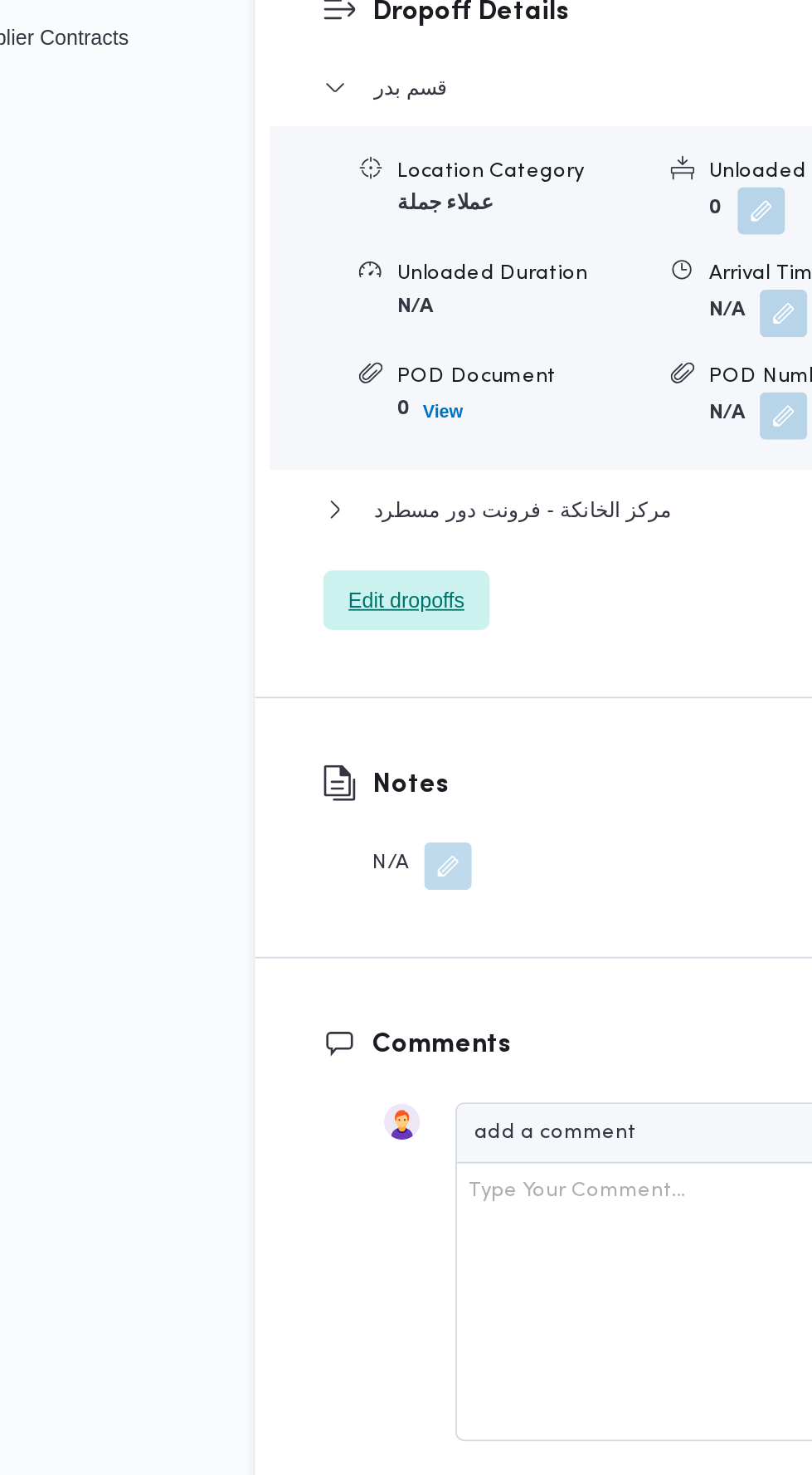
click at [290, 877] on span "Edit dropoffs" at bounding box center [299, 866] width 64 height 20
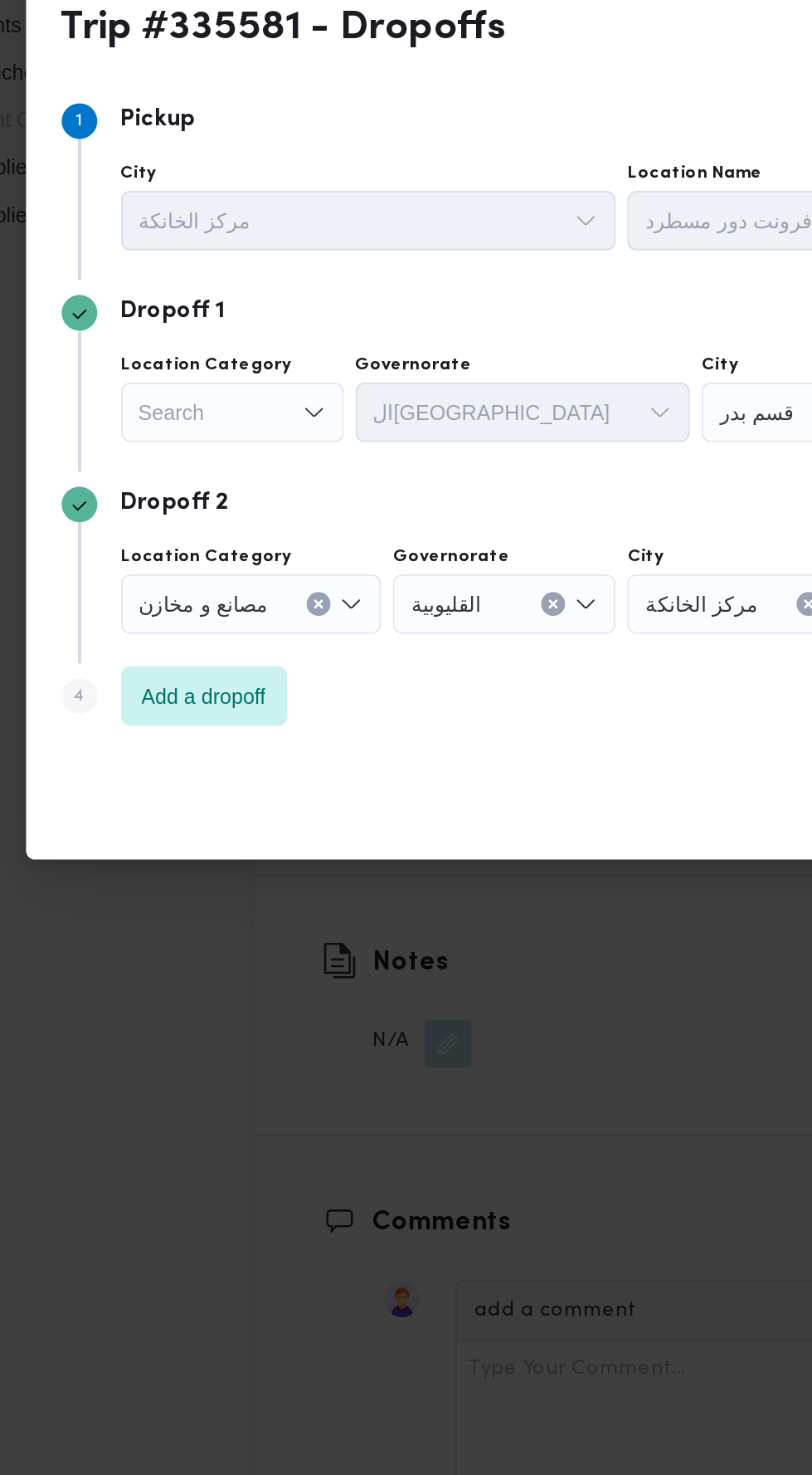
click at [186, 666] on div "Search" at bounding box center [203, 663] width 124 height 33
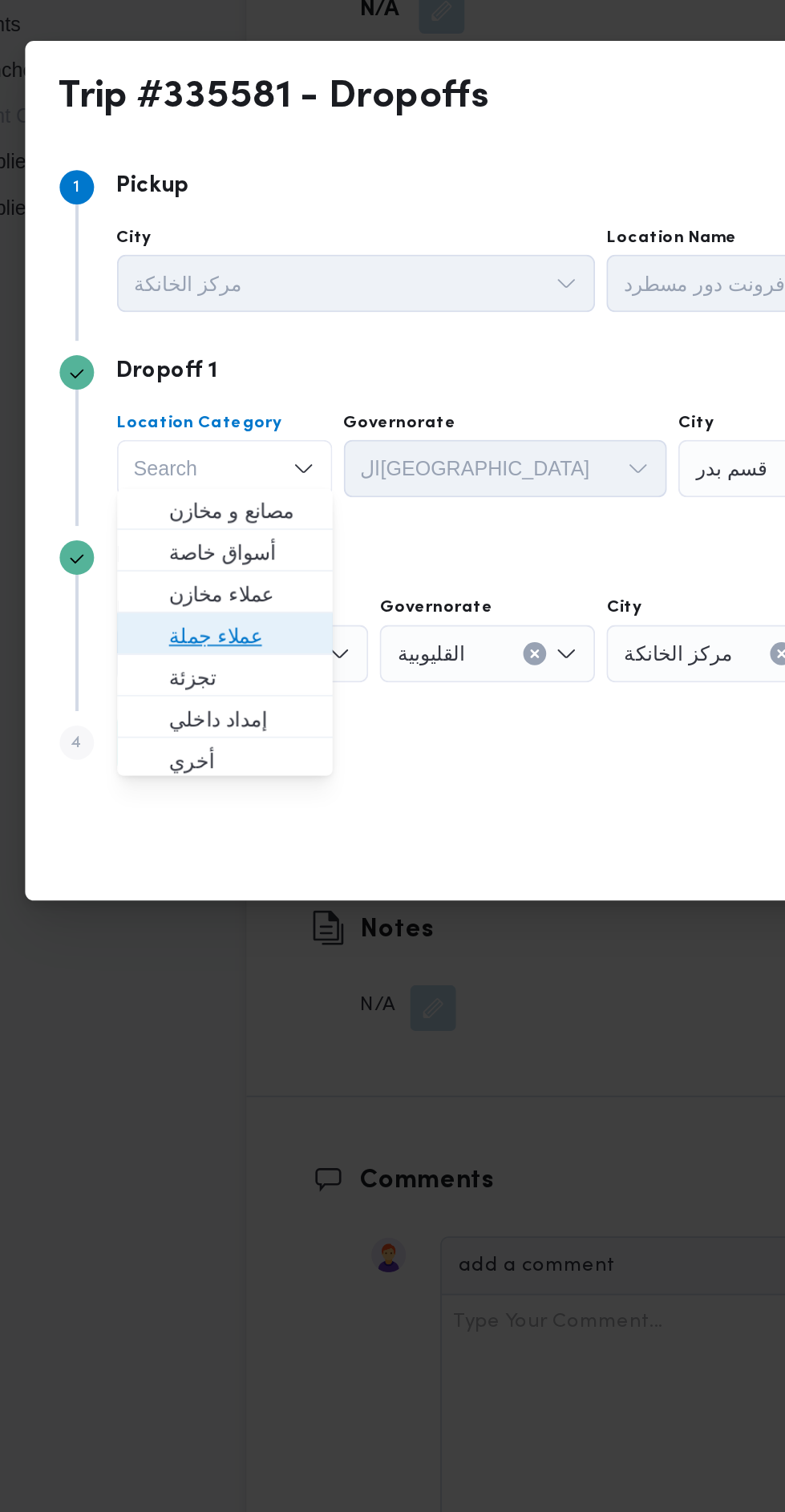
click at [174, 770] on span "عملاء جملة" at bounding box center [206, 773] width 82 height 20
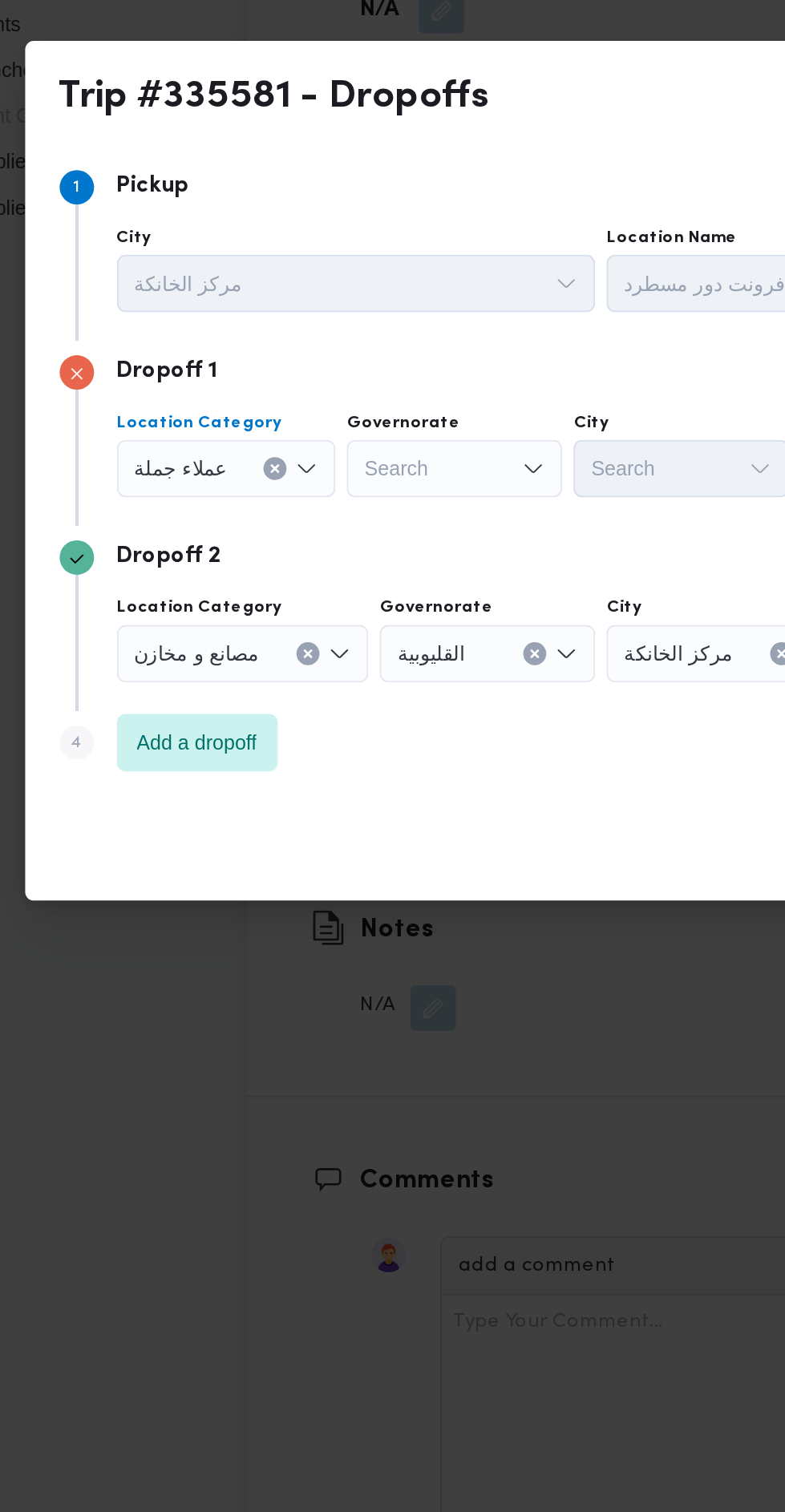
click at [319, 670] on div "Search" at bounding box center [324, 679] width 120 height 32
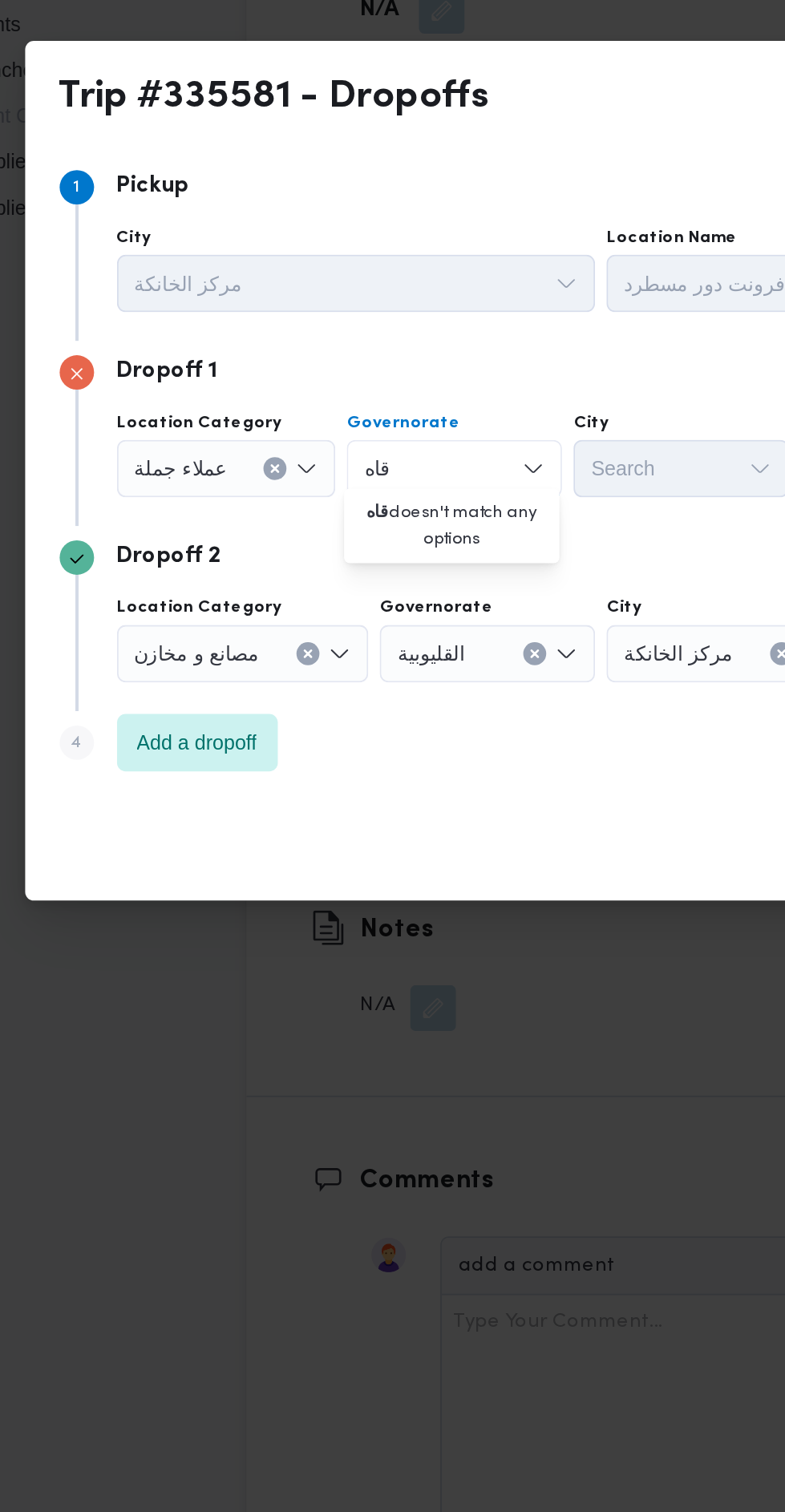
scroll to position [0, 0]
type input "قاه"
click at [284, 707] on icon "button" at bounding box center [278, 702] width 13 height 13
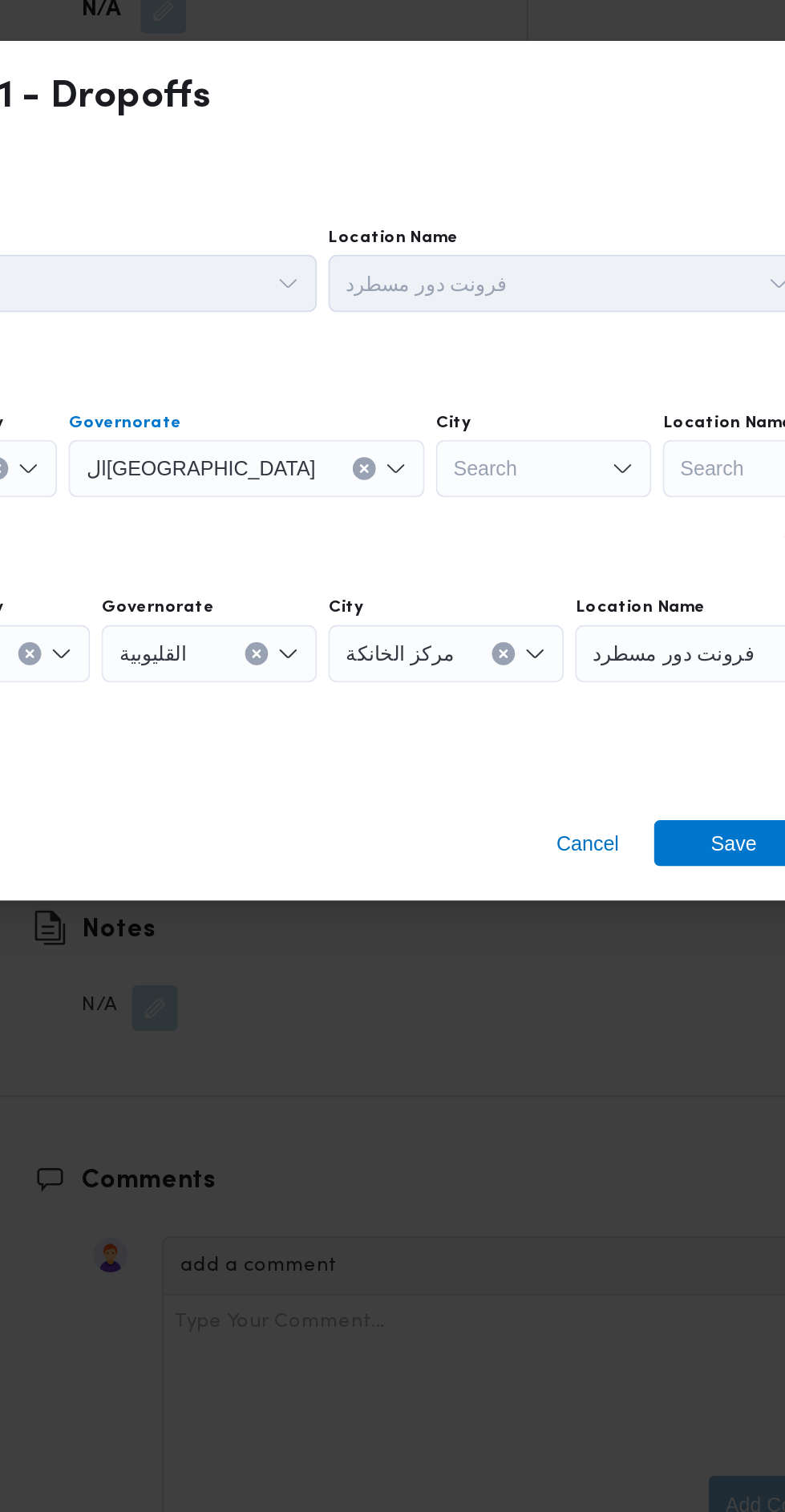
click at [470, 670] on div "Search" at bounding box center [530, 679] width 120 height 32
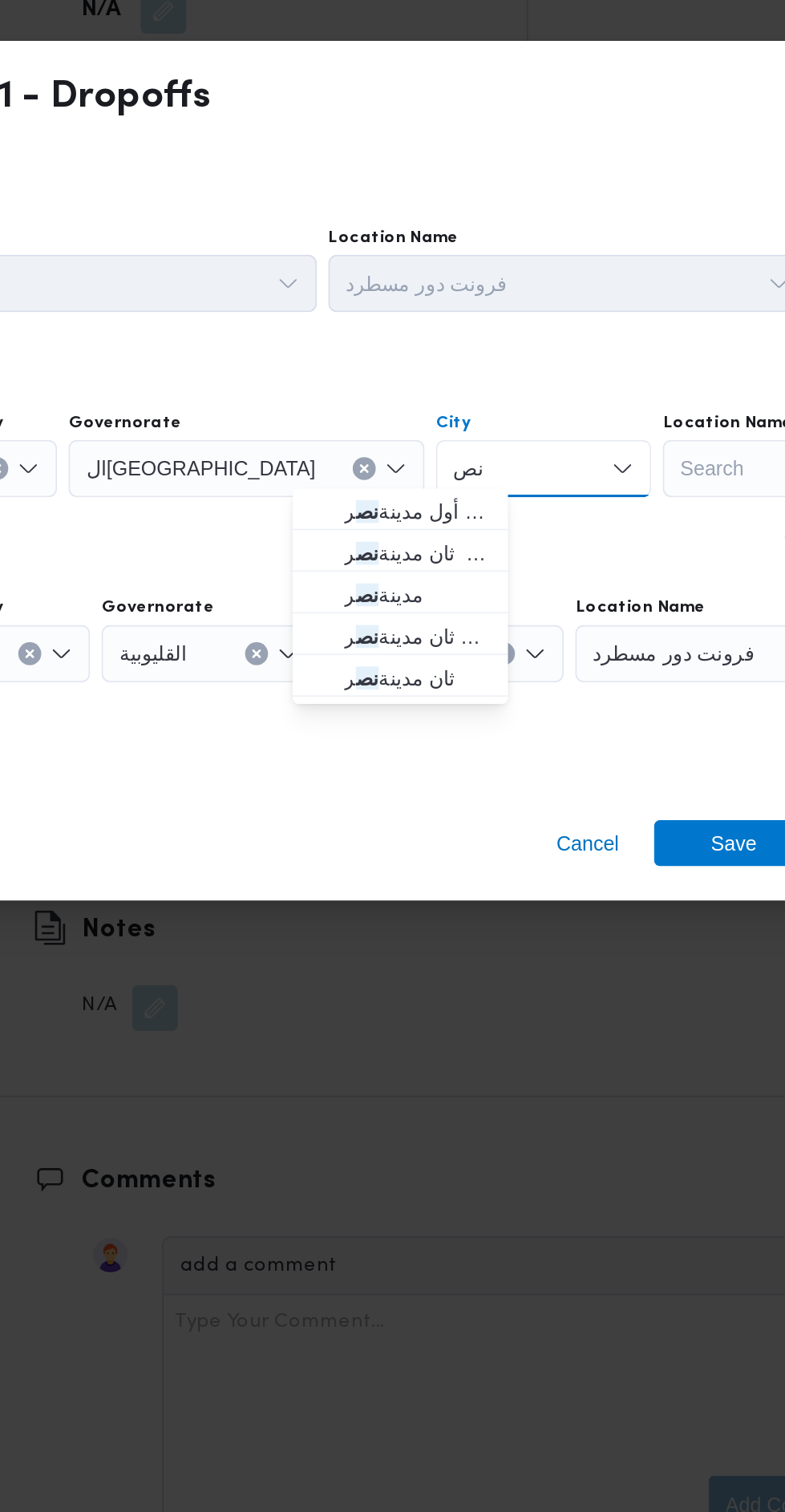
type input "نص"
click at [427, 705] on mark "نص" at bounding box center [431, 702] width 13 height 13
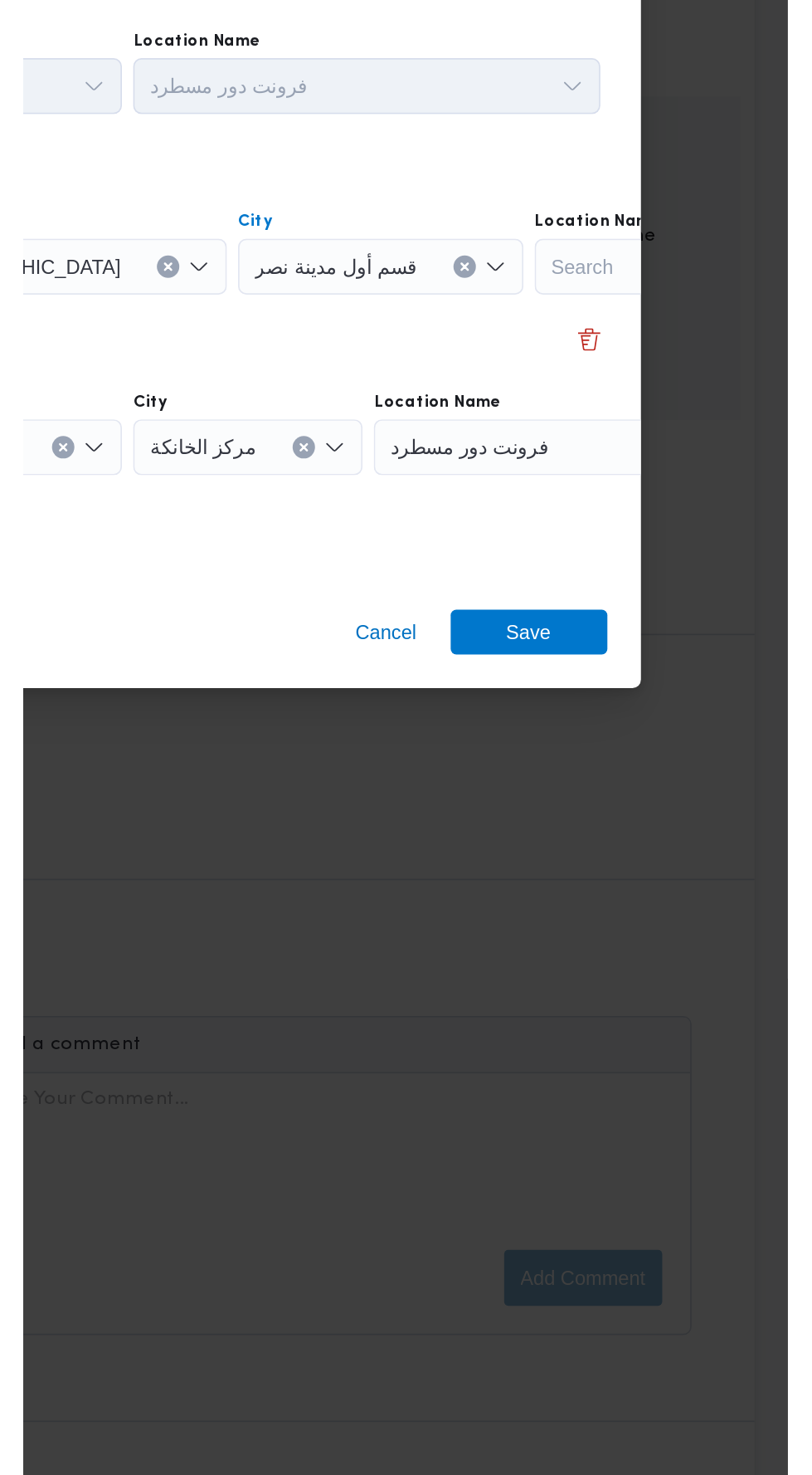
scroll to position [1790, 0]
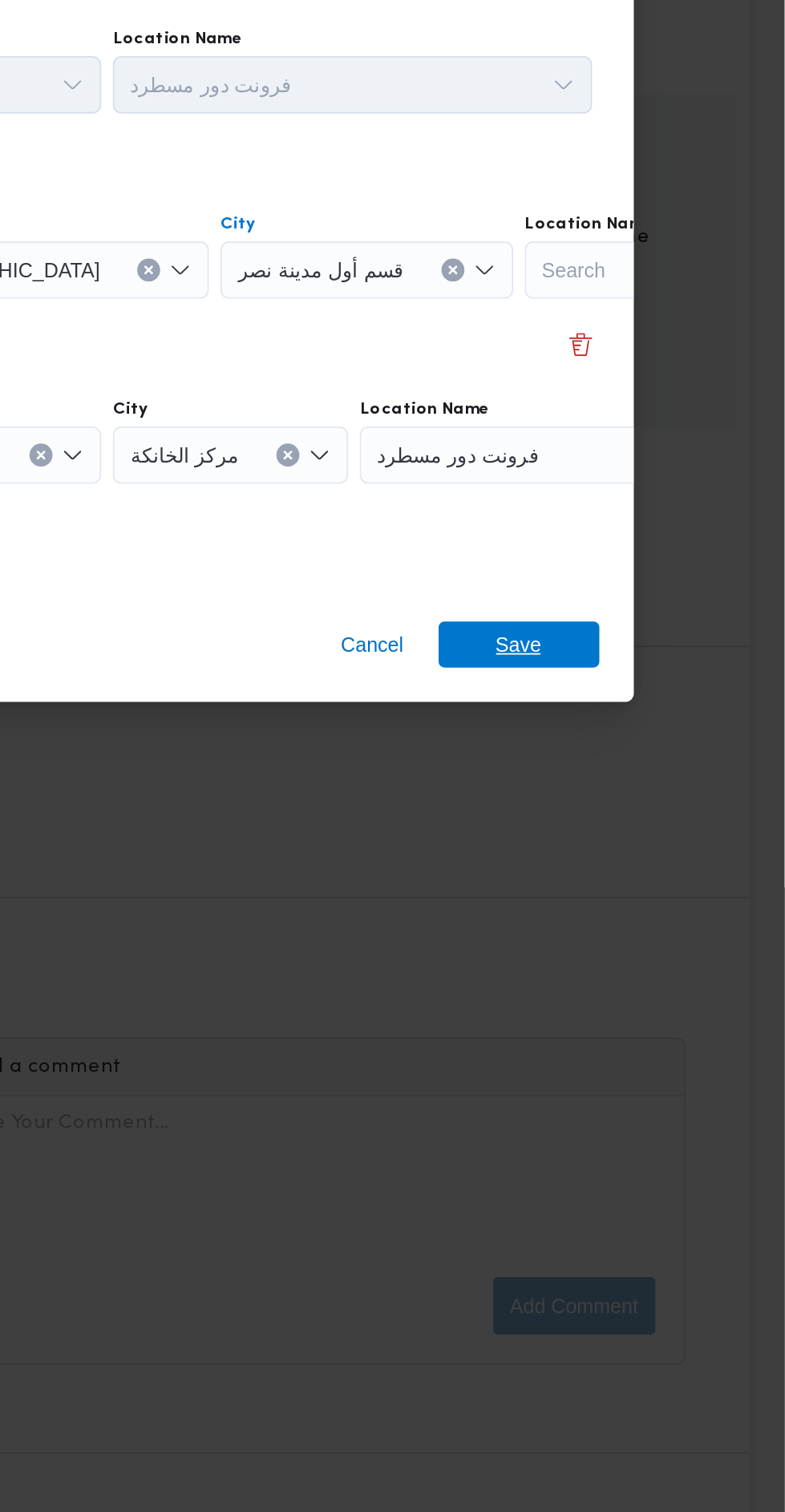
click at [632, 880] on span "Save" at bounding box center [637, 888] width 26 height 26
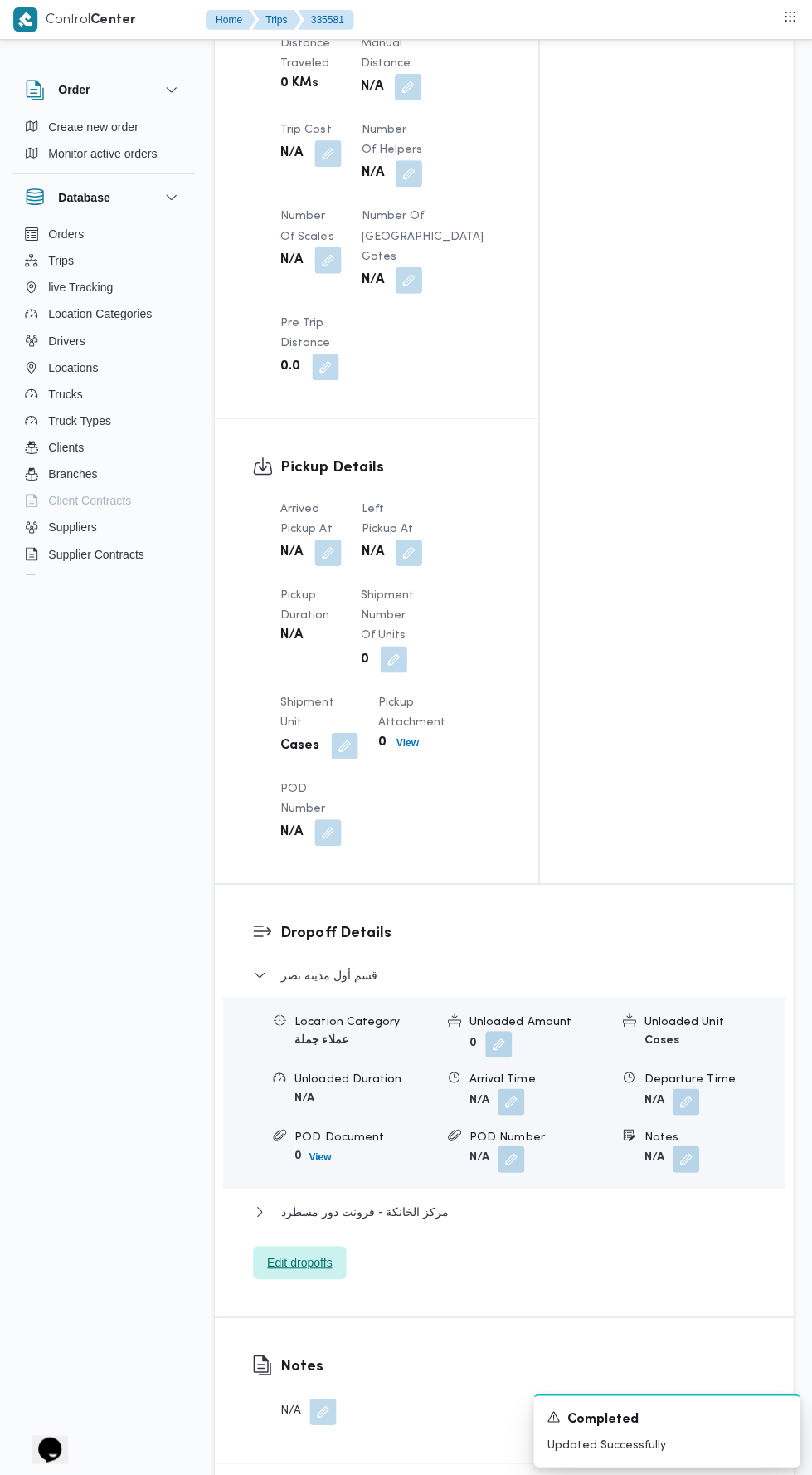
scroll to position [1388, 0]
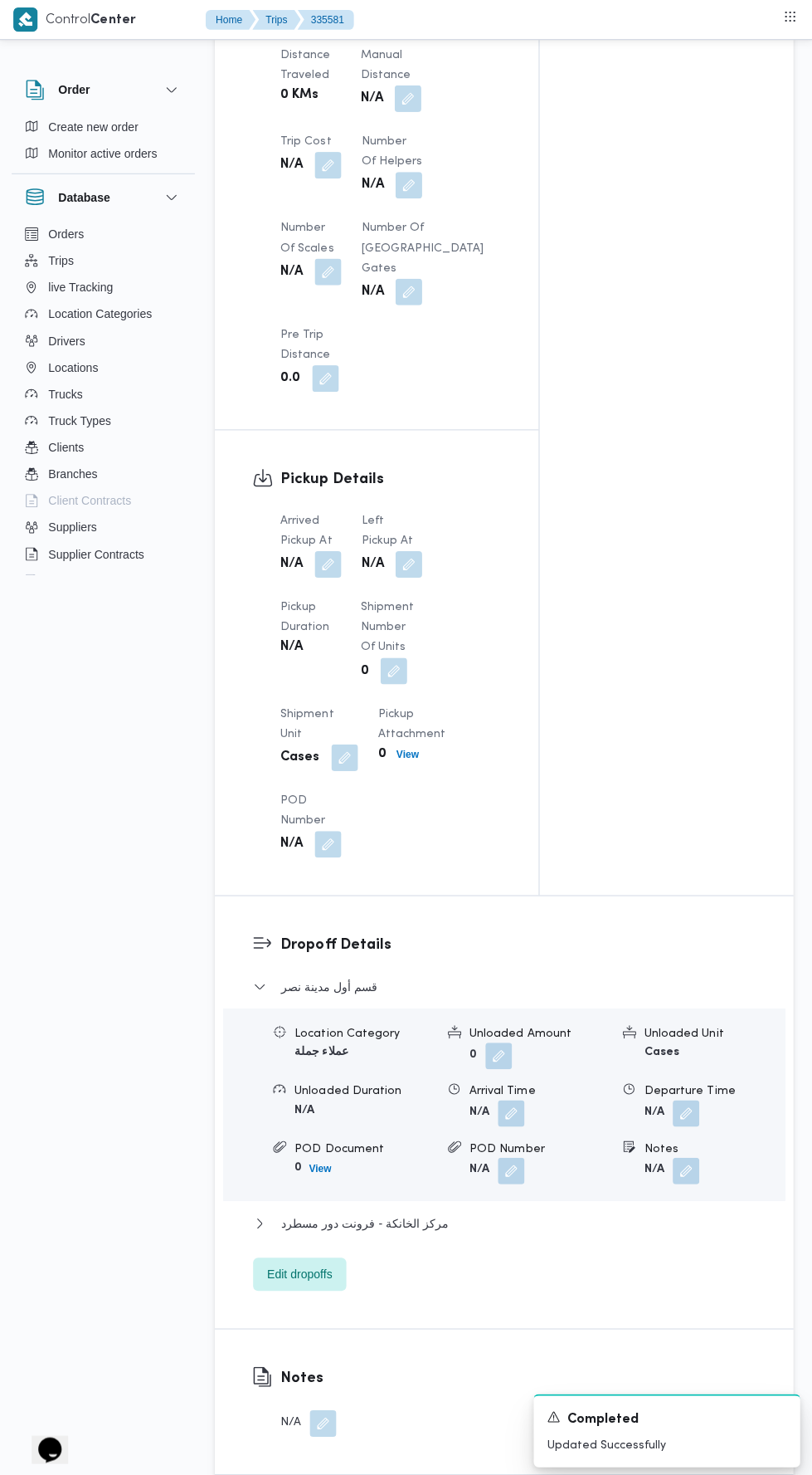
click at [321, 575] on button "button" at bounding box center [328, 562] width 26 height 26
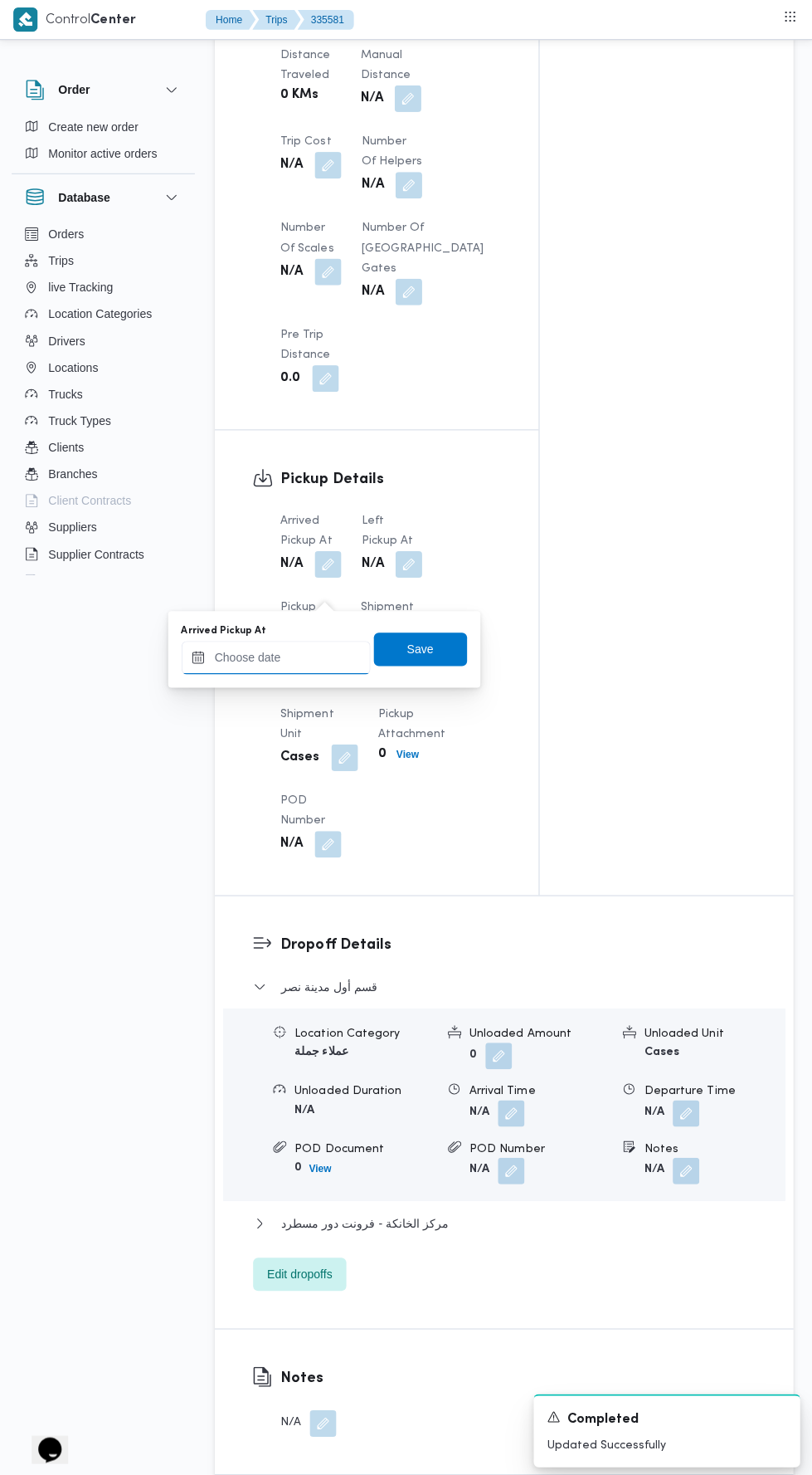
click at [322, 653] on input "Arrived Pickup At" at bounding box center [277, 655] width 188 height 33
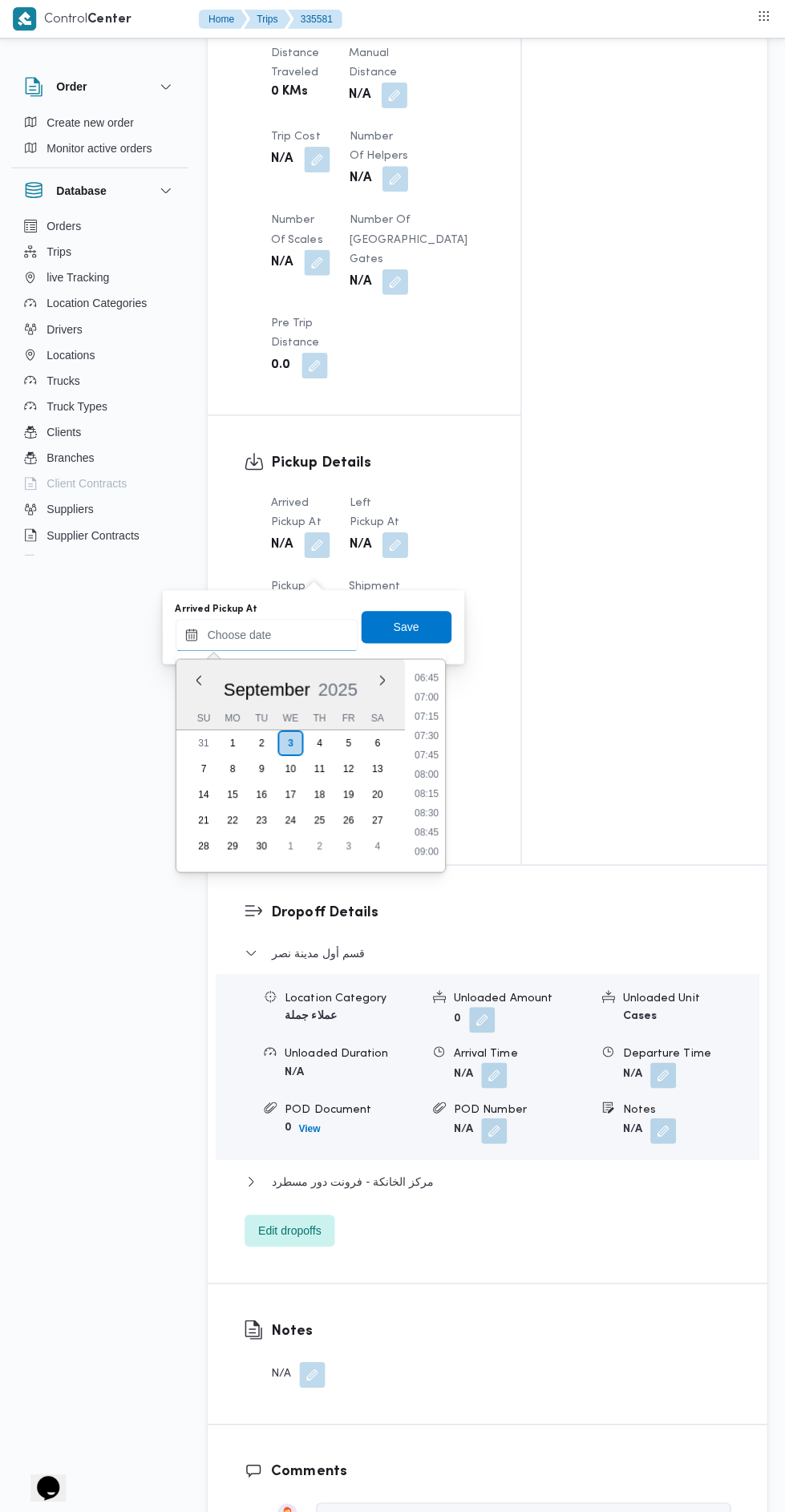
scroll to position [520, 0]
click at [424, 690] on li "07:00" at bounding box center [426, 696] width 37 height 16
type input "[DATE] 07:00"
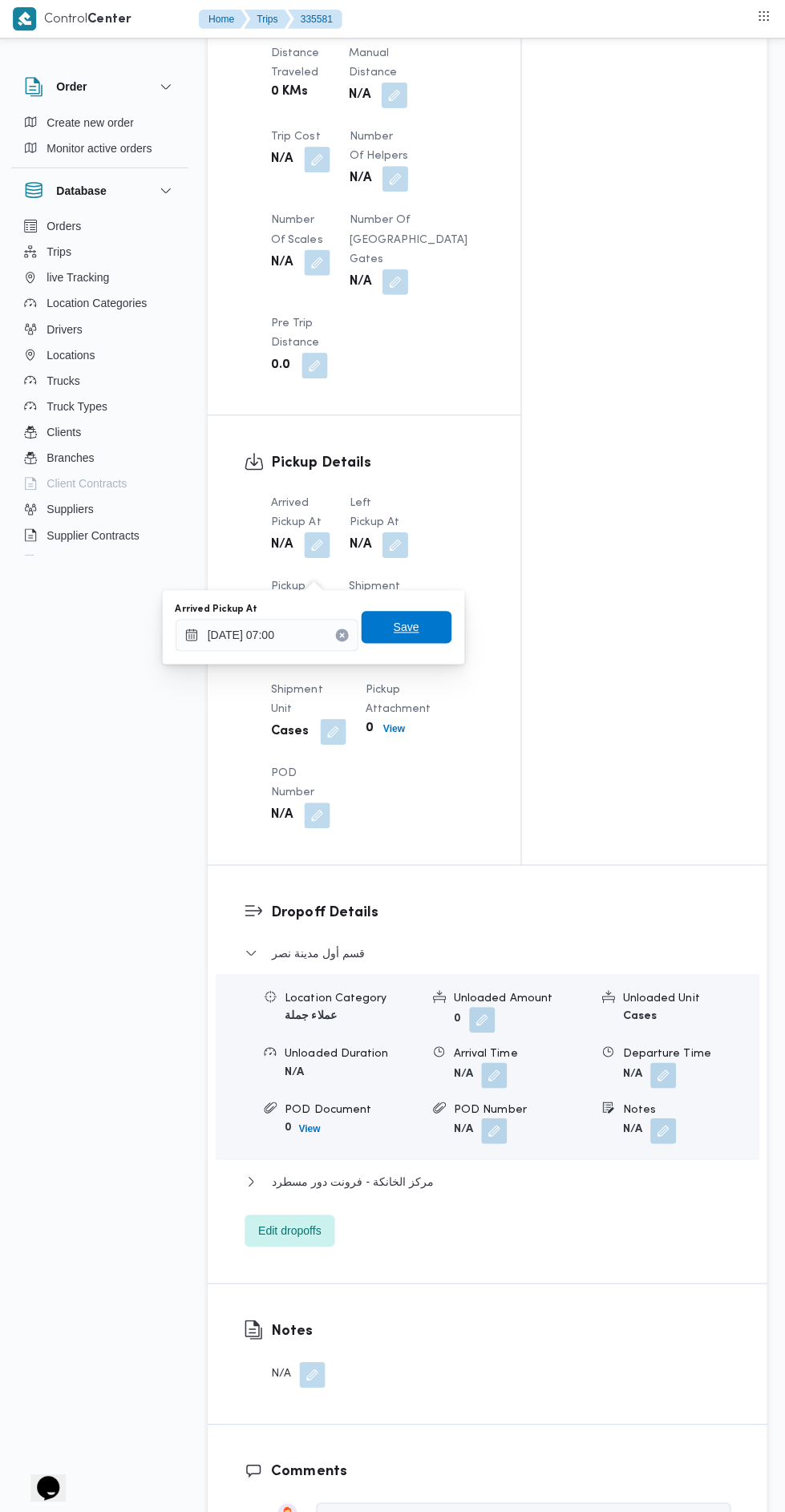
click at [417, 621] on span "Save" at bounding box center [406, 624] width 26 height 20
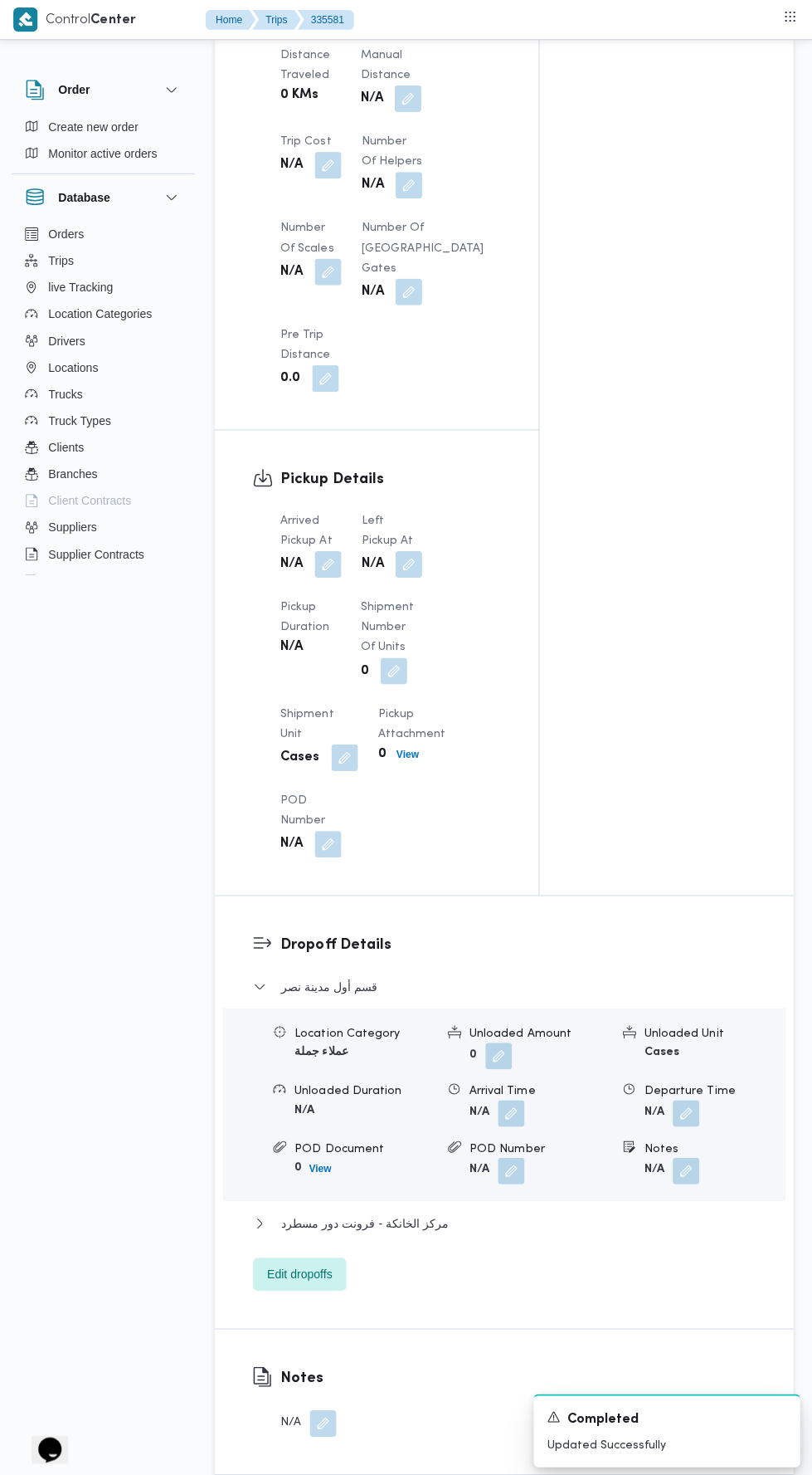
click at [420, 575] on button "button" at bounding box center [409, 562] width 26 height 26
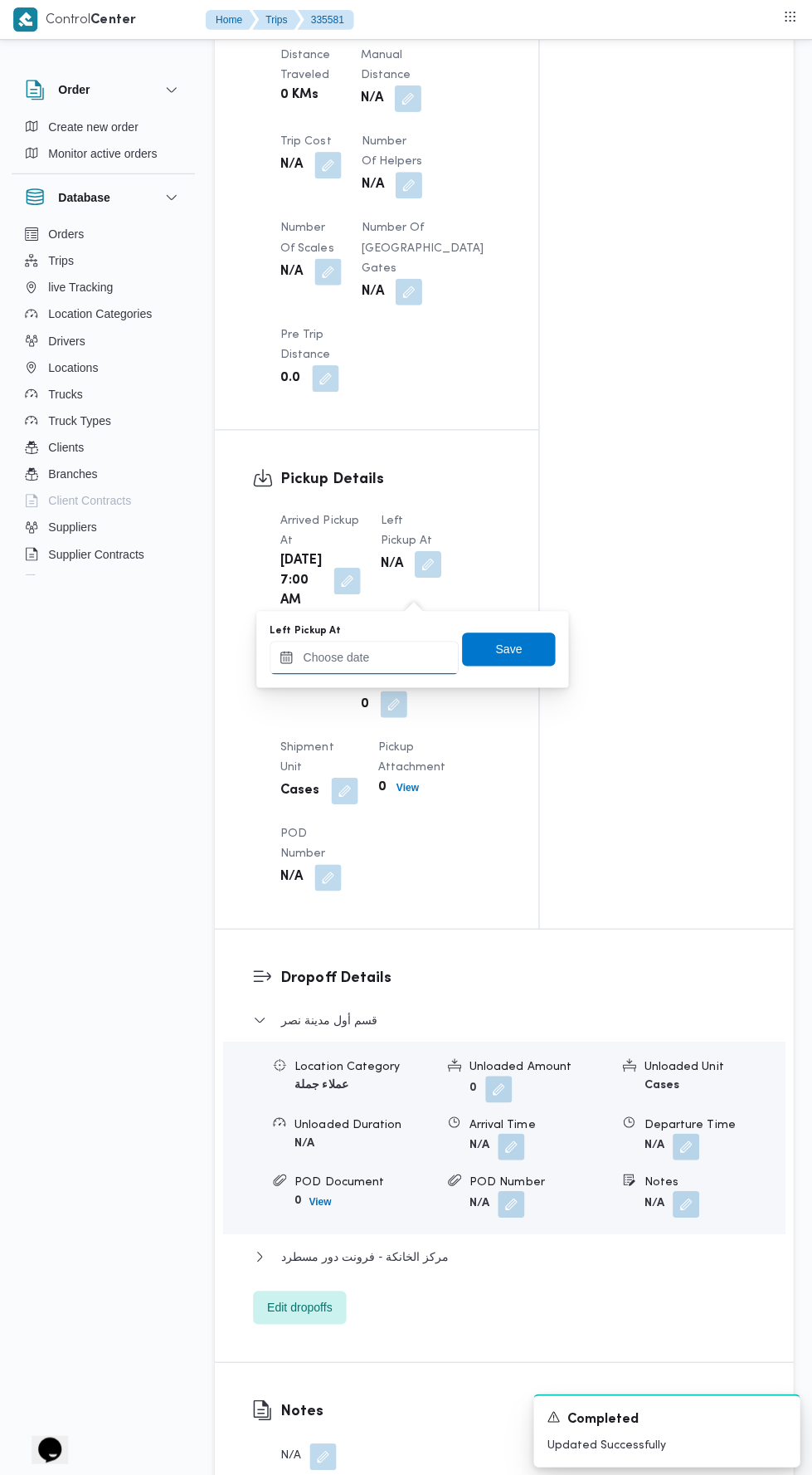
click at [385, 649] on input "Left Pickup At" at bounding box center [365, 655] width 188 height 33
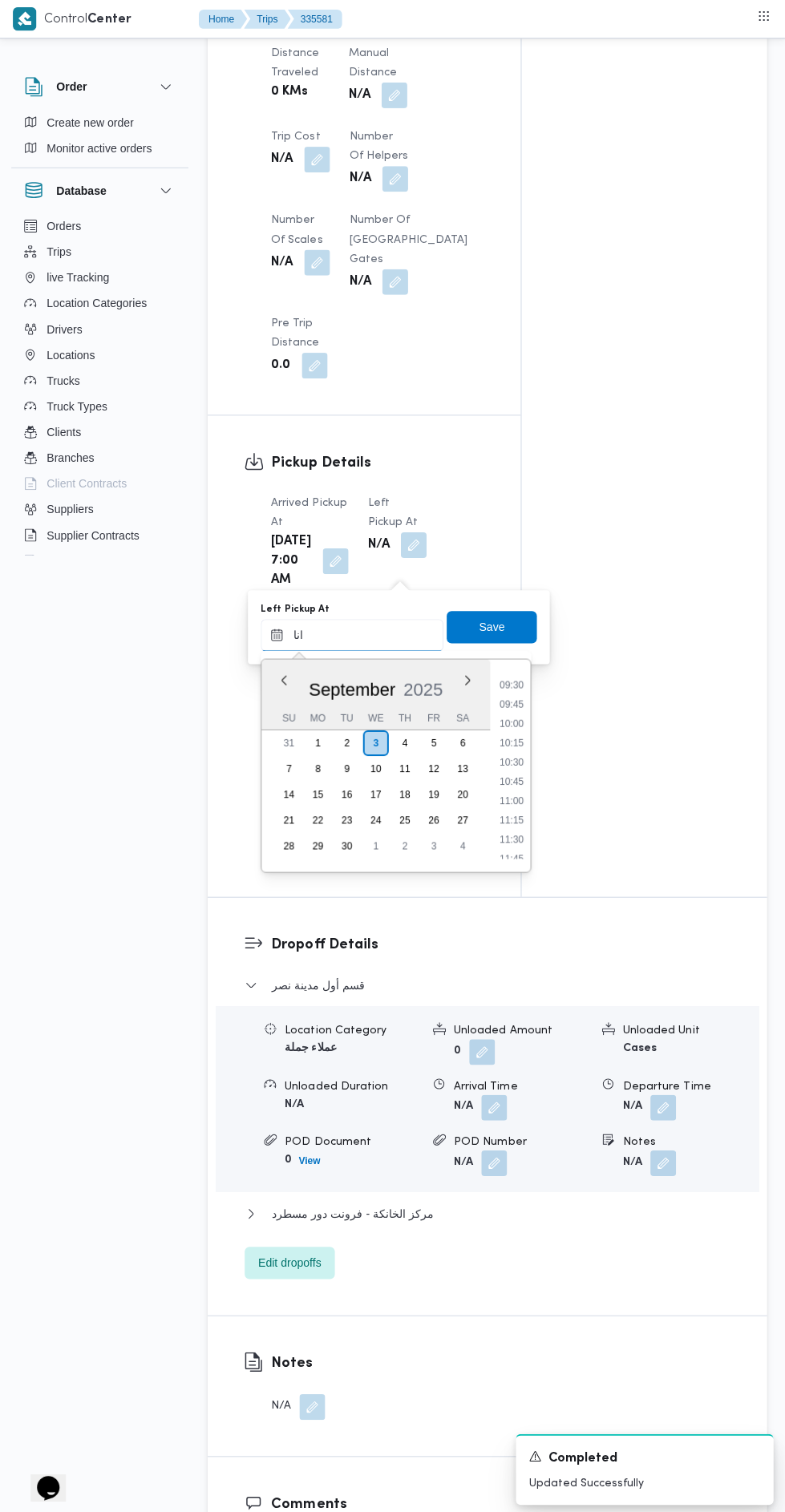
scroll to position [692, 0]
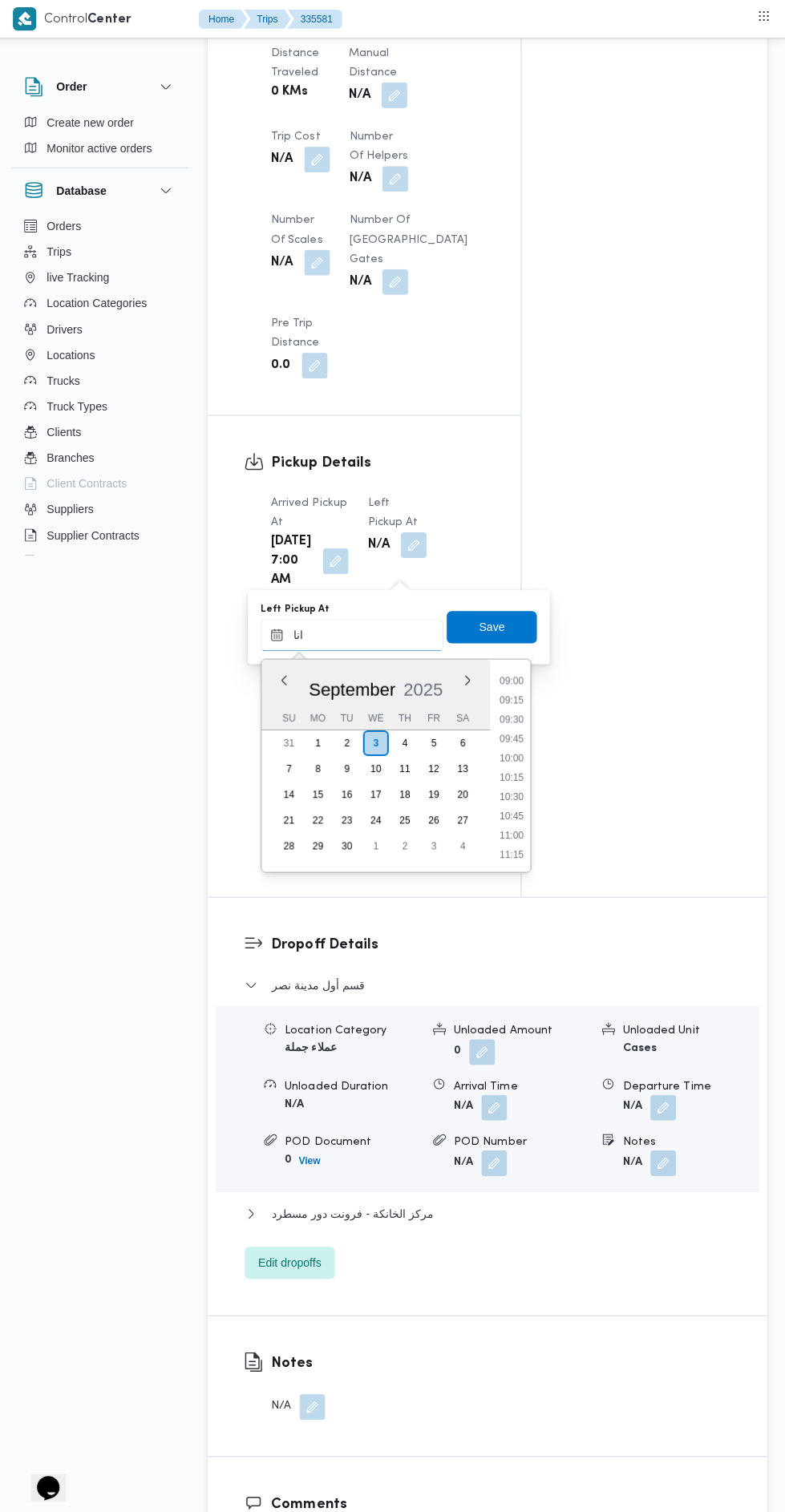
type input "انا"
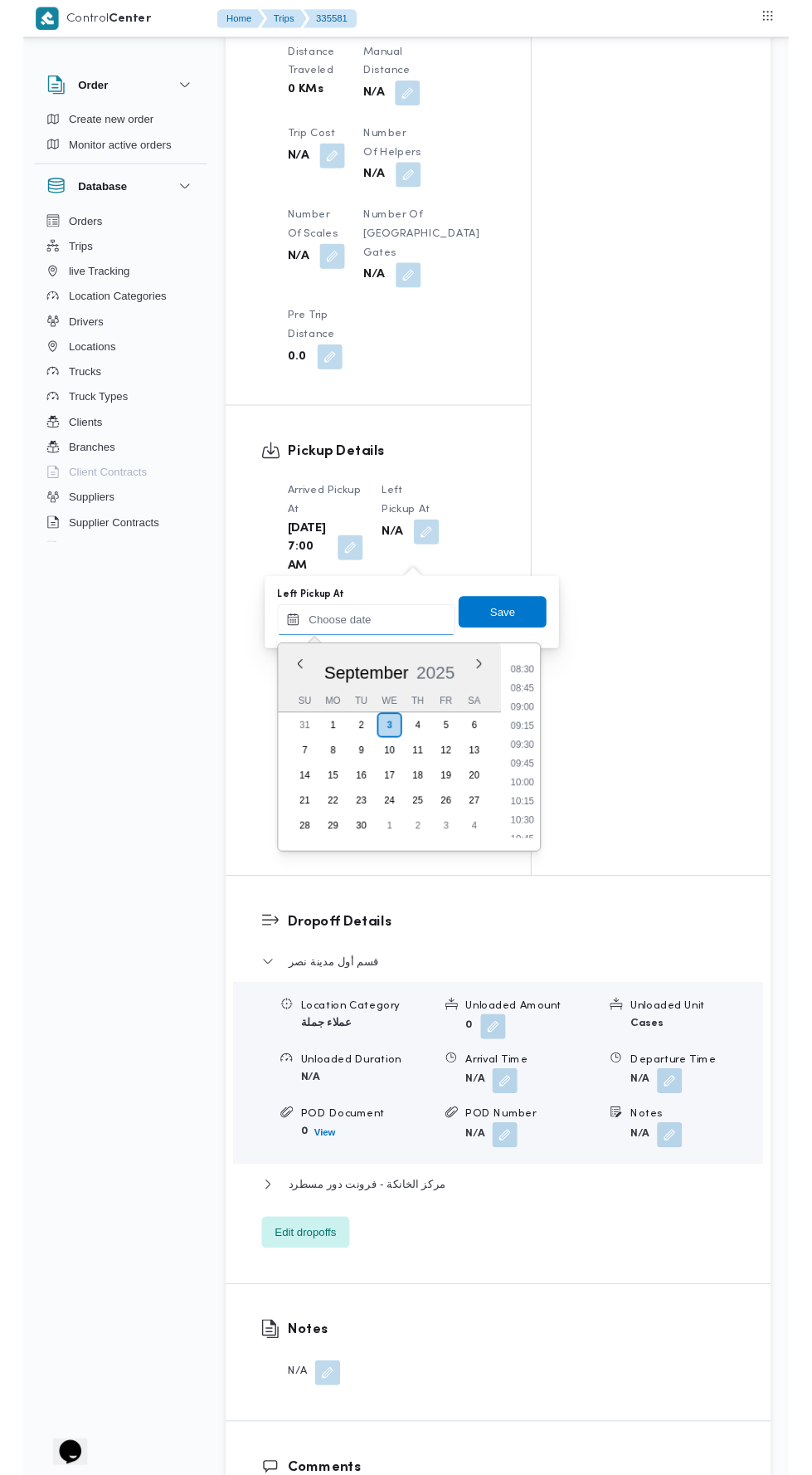
scroll to position [649, 0]
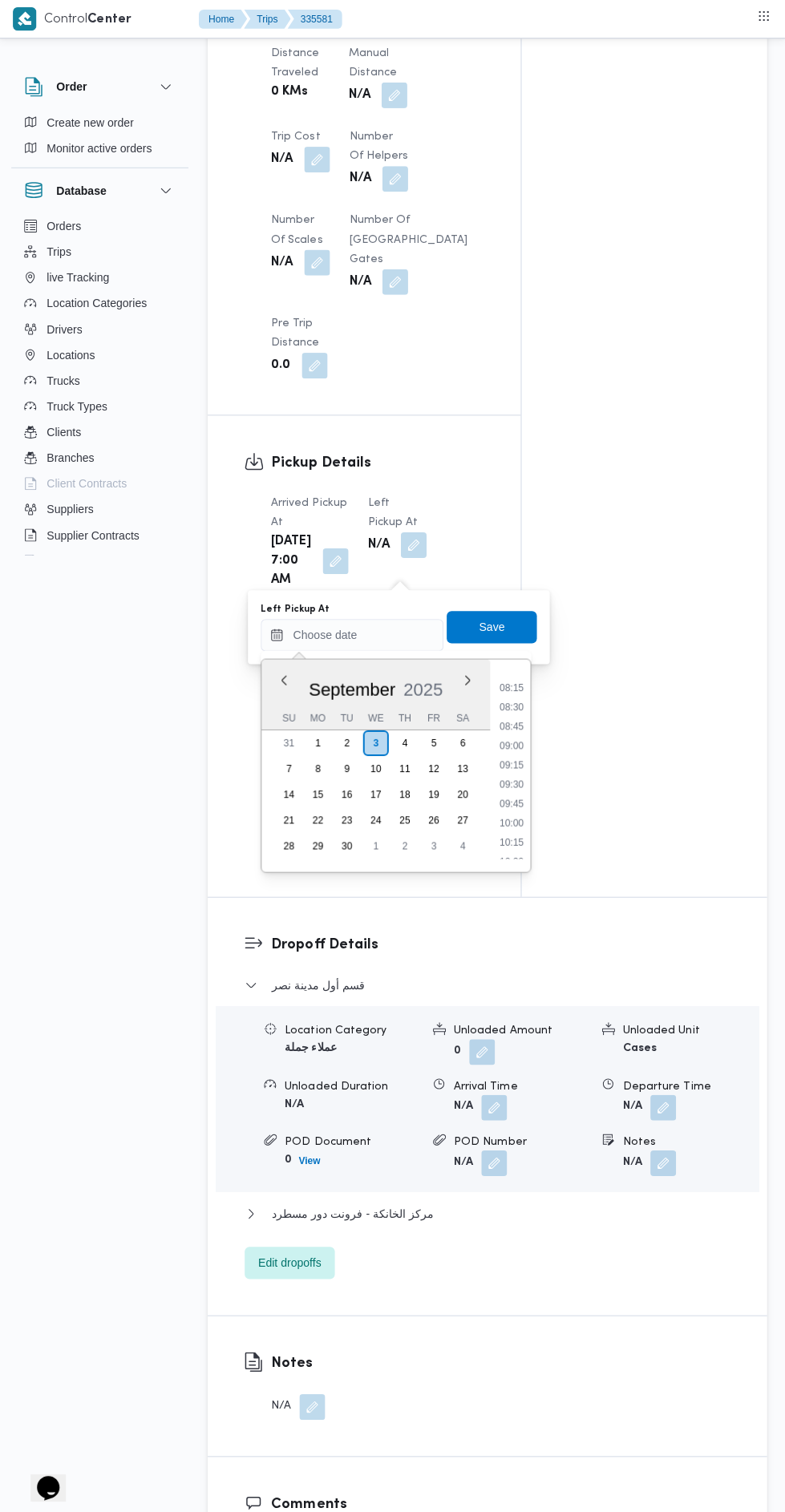
click at [513, 730] on li "08:45" at bounding box center [511, 723] width 37 height 16
type input "[DATE] 08:45"
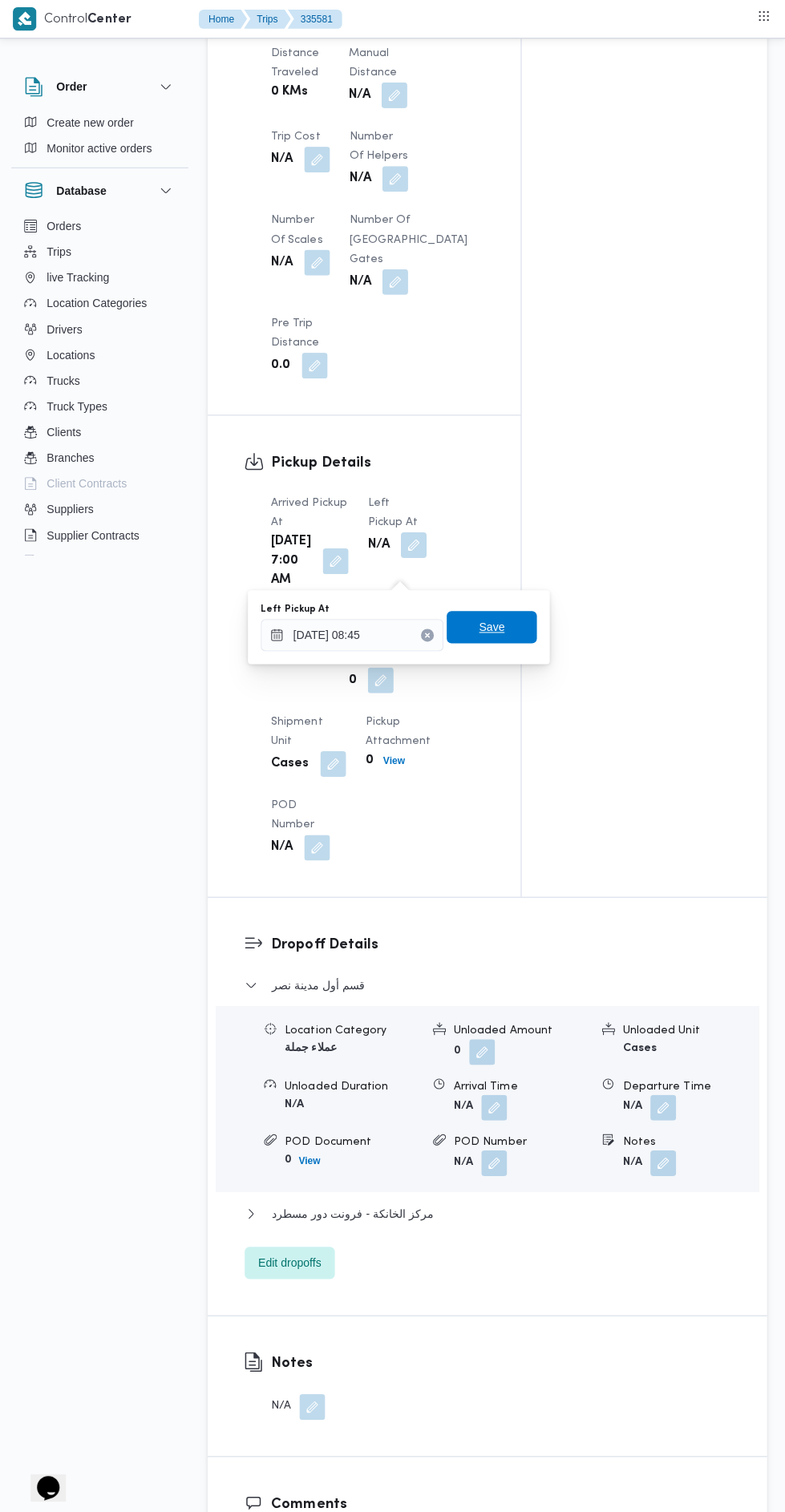
click at [520, 617] on span "Save" at bounding box center [491, 625] width 89 height 32
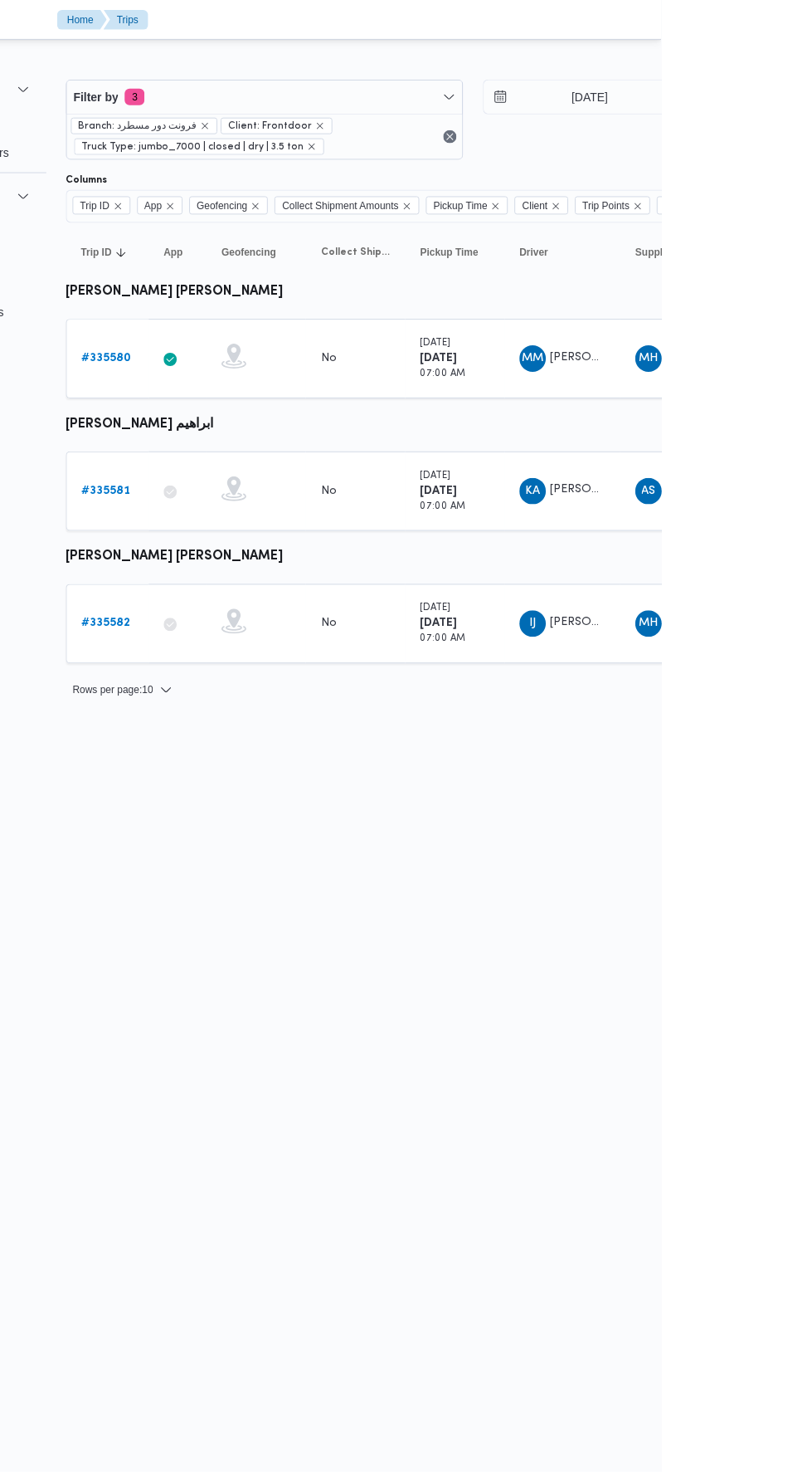
click at [300, 374] on td "App" at bounding box center [328, 359] width 58 height 79
click at [235, 357] on b "# 335580" at bounding box center [256, 359] width 50 height 11
